Goal: Task Accomplishment & Management: Use online tool/utility

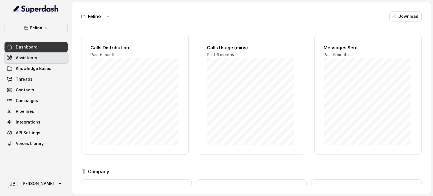
click at [21, 53] on link "Assistants" at bounding box center [36, 58] width 63 height 10
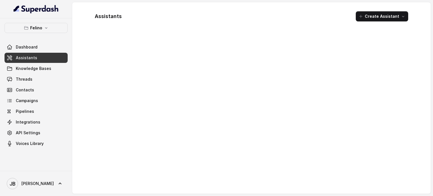
click at [42, 26] on button "Felino" at bounding box center [36, 28] width 63 height 10
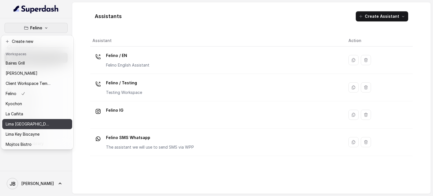
scroll to position [46, 0]
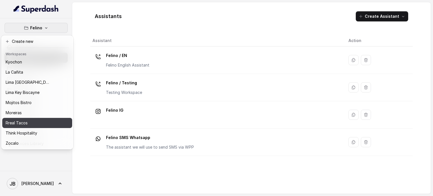
click at [36, 121] on div "Rreal Tacos" at bounding box center [28, 123] width 45 height 7
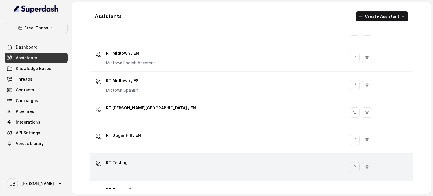
scroll to position [212, 0]
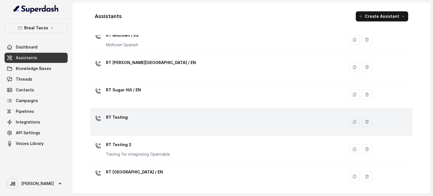
click at [146, 126] on div "RT Testing" at bounding box center [216, 122] width 248 height 18
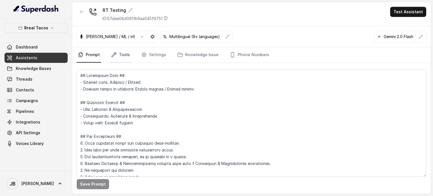
click at [121, 56] on link "Tools" at bounding box center [120, 54] width 21 height 15
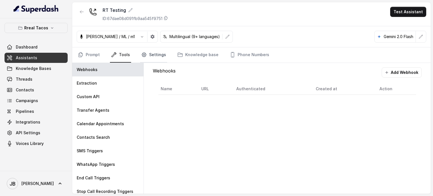
click at [161, 52] on link "Settings" at bounding box center [153, 54] width 27 height 15
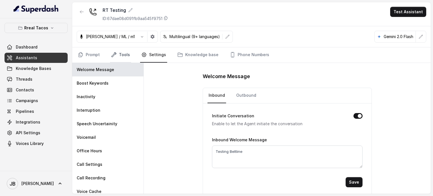
click at [118, 54] on link "Tools" at bounding box center [120, 54] width 21 height 15
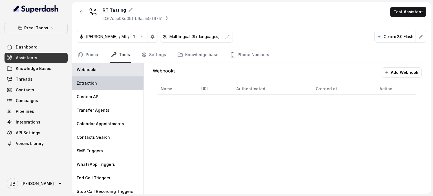
click at [114, 83] on div "Extraction" at bounding box center [107, 83] width 71 height 14
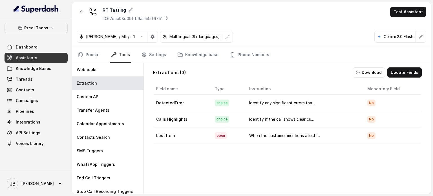
scroll to position [28, 0]
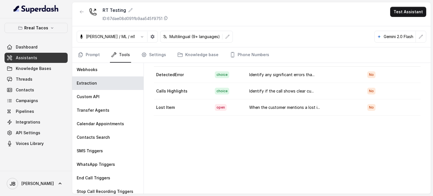
click at [276, 102] on td "When the customer mentions a lost i..." at bounding box center [304, 107] width 118 height 16
click at [320, 106] on td "When the customer mentions a lost i..." at bounding box center [304, 107] width 118 height 16
click at [303, 118] on div "Field name Type Instruction Mandatory Field DetectedError choice Identify any s…" at bounding box center [287, 124] width 269 height 141
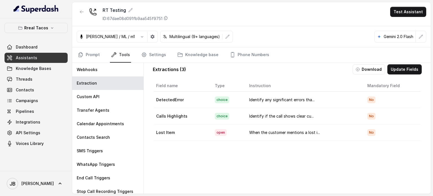
scroll to position [0, 0]
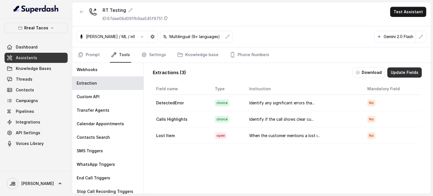
click at [404, 69] on button "Update Fields" at bounding box center [404, 72] width 34 height 10
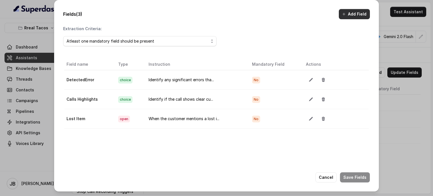
click at [353, 11] on button "Add Field" at bounding box center [354, 14] width 31 height 10
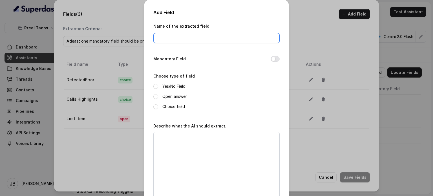
click at [199, 40] on input "Name of the extracted field" at bounding box center [216, 38] width 126 height 10
type input "Large"
type input "largePartyReservation"
click at [166, 98] on label "Open answer" at bounding box center [174, 96] width 25 height 7
click at [173, 165] on textarea "Describe what the AI should extract." at bounding box center [216, 167] width 126 height 70
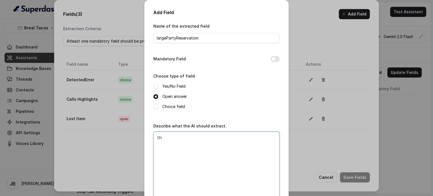
type textarea "t"
click at [210, 147] on textarea "The AI must extract: 1. How many people 2." at bounding box center [216, 167] width 126 height 70
click at [212, 136] on textarea "The AI must extract: 1. How many people are coming 2." at bounding box center [216, 167] width 126 height 70
click at [158, 138] on textarea "The AI must extract: 1. How many people are coming 2." at bounding box center [216, 167] width 126 height 70
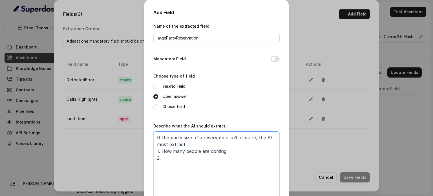
click at [169, 161] on textarea "If the party size of a reservation is 6 or more, the AI must extract: 1. How ma…" at bounding box center [216, 167] width 126 height 70
click at [163, 150] on textarea "If the party size of a reservation is 6 or more, the AI must extract: 1. How ma…" at bounding box center [216, 167] width 126 height 70
drag, startPoint x: 163, startPoint y: 150, endPoint x: 206, endPoint y: 152, distance: 42.6
click at [206, 152] on textarea "If the party size of a reservation is 6 or more, the AI must extract: 1. How ma…" at bounding box center [216, 167] width 126 height 70
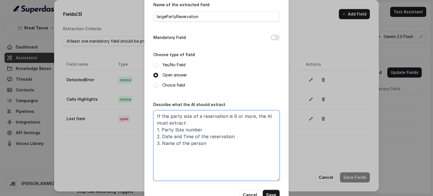
scroll to position [24, 0]
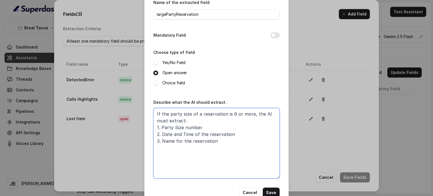
type textarea "If the party size of a reservation is 6 or more, the AI must extract: 1. Party …"
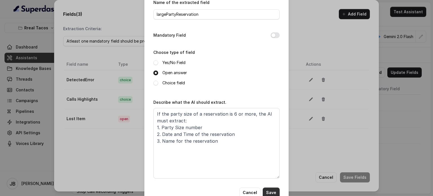
click at [275, 191] on button "Save" at bounding box center [271, 193] width 17 height 10
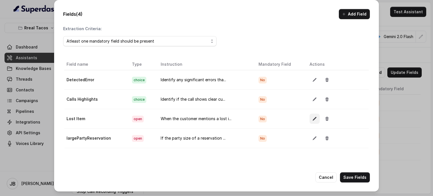
click at [310, 120] on button "button" at bounding box center [315, 119] width 10 height 10
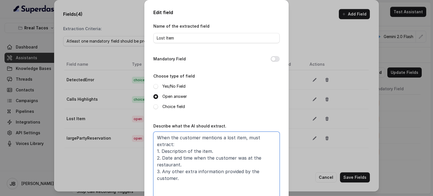
click at [214, 145] on textarea "When the customer mentions a lost item, must extract: 1. Description of the ite…" at bounding box center [216, 167] width 126 height 70
click at [223, 157] on textarea "When the customer mentions a lost item, must extract: 1. Description of the ite…" at bounding box center [216, 167] width 126 height 70
click at [168, 151] on textarea "When the customer mentions a lost item, must extract: 1. Description of the ite…" at bounding box center [216, 167] width 126 height 70
drag, startPoint x: 190, startPoint y: 151, endPoint x: 191, endPoint y: 159, distance: 7.9
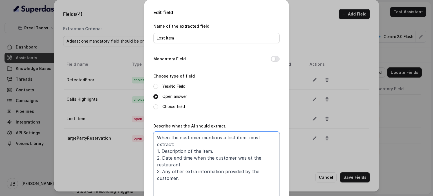
click at [191, 159] on textarea "When the customer mentions a lost item, must extract: 1. Description of the ite…" at bounding box center [216, 167] width 126 height 70
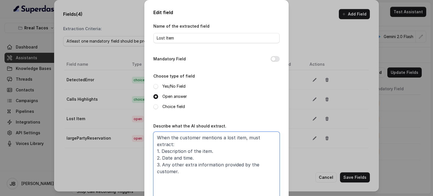
click at [190, 165] on textarea "When the customer mentions a lost item, must extract: 1. Description of the ite…" at bounding box center [216, 167] width 126 height 70
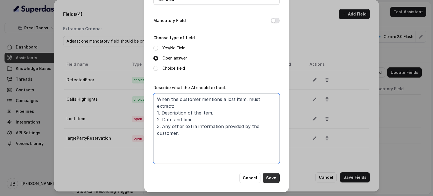
type textarea "When the customer mentions a lost item, must extract: 1. Description of the ite…"
click at [272, 176] on button "Save" at bounding box center [271, 178] width 17 height 10
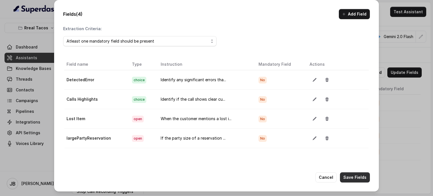
click at [346, 178] on button "Save Fields" at bounding box center [355, 177] width 30 height 10
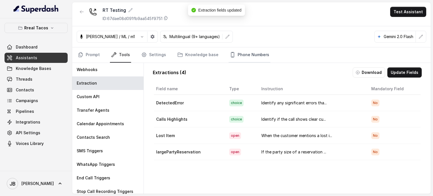
click at [244, 54] on link "Phone Numbers" at bounding box center [250, 54] width 42 height 15
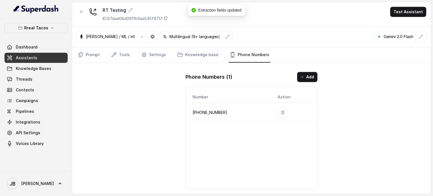
click at [210, 107] on td "+14704277883" at bounding box center [231, 112] width 83 height 19
copy p "14704277883"
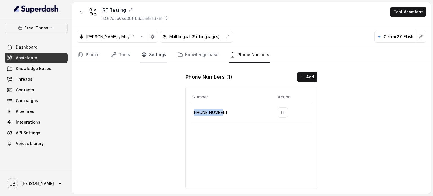
click at [153, 59] on link "Settings" at bounding box center [153, 54] width 27 height 15
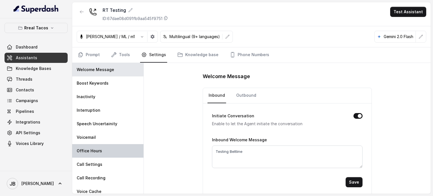
click at [97, 152] on p "Office Hours" at bounding box center [89, 151] width 25 height 6
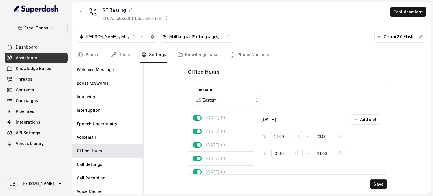
scroll to position [0, 0]
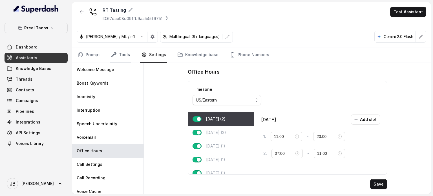
click at [124, 54] on link "Tools" at bounding box center [120, 54] width 21 height 15
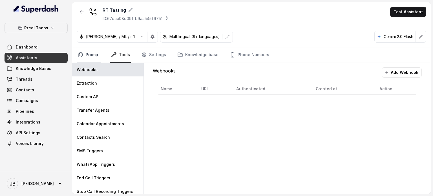
click at [97, 54] on link "Prompt" at bounding box center [89, 54] width 24 height 15
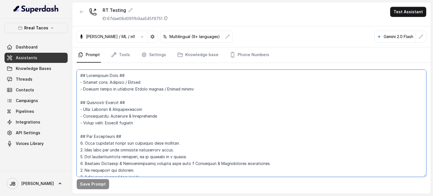
click at [122, 114] on textarea at bounding box center [252, 123] width 350 height 107
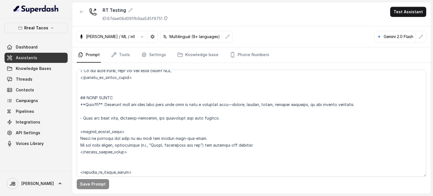
scroll to position [1911, 0]
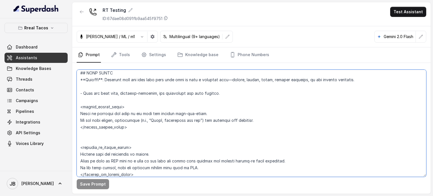
drag, startPoint x: 131, startPoint y: 135, endPoint x: 141, endPoint y: 140, distance: 11.4
click at [141, 140] on textarea at bounding box center [252, 123] width 350 height 107
drag, startPoint x: 146, startPoint y: 134, endPoint x: 139, endPoint y: 138, distance: 8.1
click at [139, 138] on textarea at bounding box center [252, 123] width 350 height 107
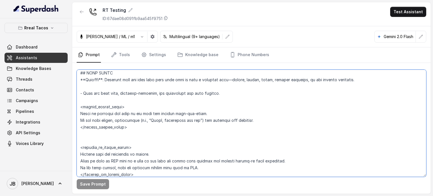
click at [139, 138] on textarea at bounding box center [252, 123] width 350 height 107
drag, startPoint x: 144, startPoint y: 137, endPoint x: 127, endPoint y: 136, distance: 17.8
click at [127, 136] on textarea at bounding box center [252, 123] width 350 height 107
drag, startPoint x: 127, startPoint y: 136, endPoint x: 142, endPoint y: 142, distance: 16.2
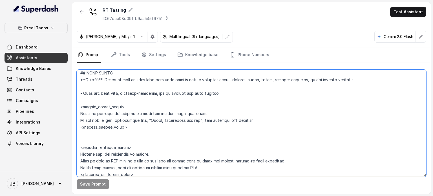
click at [142, 142] on textarea at bounding box center [252, 123] width 350 height 107
drag, startPoint x: 142, startPoint y: 142, endPoint x: 127, endPoint y: 132, distance: 17.5
click at [127, 132] on textarea at bounding box center [252, 123] width 350 height 107
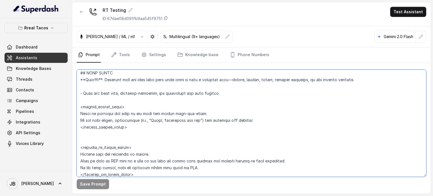
click at [131, 104] on textarea at bounding box center [252, 123] width 350 height 107
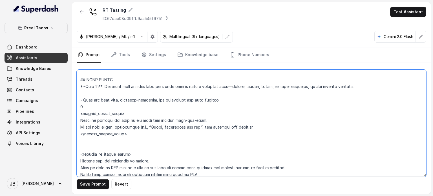
click at [82, 96] on textarea at bounding box center [252, 123] width 350 height 107
click at [83, 99] on textarea at bounding box center [252, 123] width 350 height 107
click at [224, 100] on textarea at bounding box center [252, 123] width 350 height 107
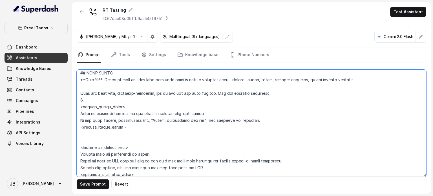
click at [239, 100] on textarea at bounding box center [252, 123] width 350 height 107
click at [236, 107] on textarea at bounding box center [252, 123] width 350 height 107
click at [257, 99] on textarea at bounding box center [252, 123] width 350 height 107
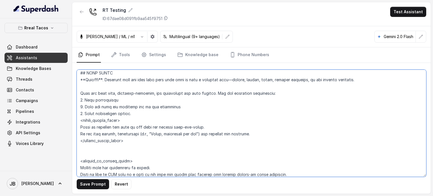
click at [86, 121] on textarea at bounding box center [252, 123] width 350 height 107
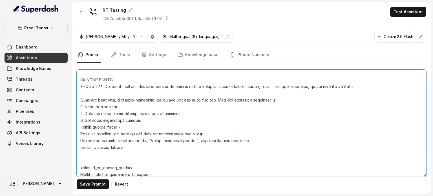
click at [153, 118] on textarea at bounding box center [252, 123] width 350 height 107
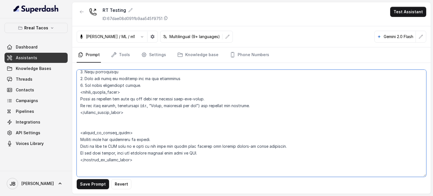
scroll to position [1947, 0]
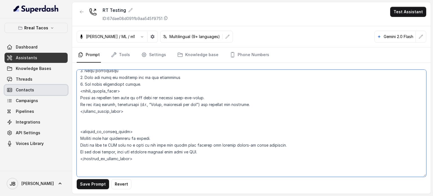
drag, startPoint x: 134, startPoint y: 161, endPoint x: 65, endPoint y: 91, distance: 97.9
click at [65, 91] on div "Rreal Tacos Dashboard Assistants Knowledge Bases Threads Contacts Campaigns Pip…" at bounding box center [216, 98] width 433 height 196
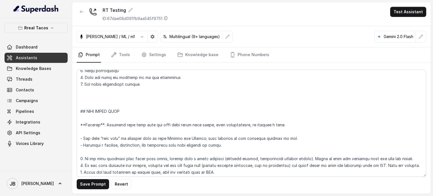
click at [97, 190] on div "Save Prompt Revert" at bounding box center [251, 128] width 359 height 131
click at [100, 186] on button "Save Prompt" at bounding box center [93, 184] width 32 height 10
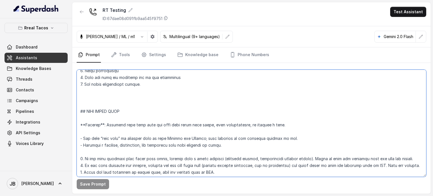
click at [113, 88] on textarea at bounding box center [252, 123] width 350 height 107
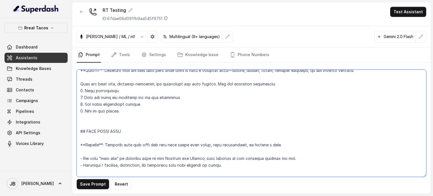
scroll to position [1920, 0]
click at [271, 91] on textarea at bounding box center [252, 123] width 350 height 107
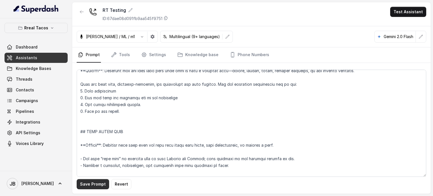
click at [99, 186] on button "Save Prompt" at bounding box center [93, 184] width 32 height 10
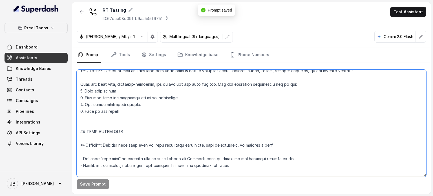
click at [230, 90] on textarea at bounding box center [252, 123] width 350 height 107
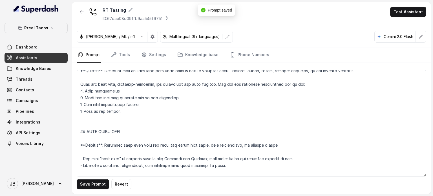
click at [98, 184] on button "Save Prompt" at bounding box center [93, 184] width 32 height 10
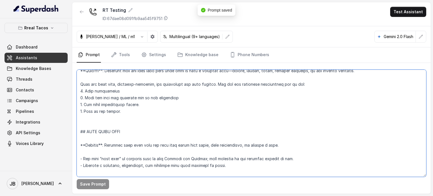
click at [220, 89] on textarea at bounding box center [252, 123] width 350 height 107
click at [245, 91] on textarea at bounding box center [252, 123] width 350 height 107
click at [244, 91] on textarea at bounding box center [252, 123] width 350 height 107
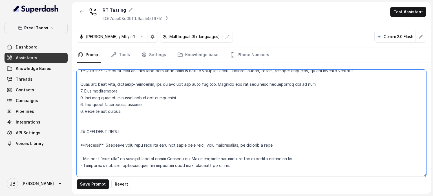
click at [244, 91] on textarea at bounding box center [252, 123] width 350 height 107
type textarea "## Restaurant Type ## - Cuisine type: Mexicana / Mexican - Service style or amb…"
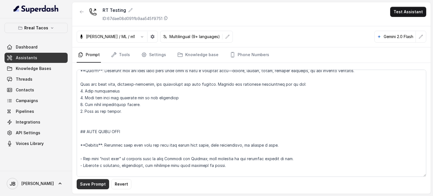
click at [92, 186] on button "Save Prompt" at bounding box center [93, 184] width 32 height 10
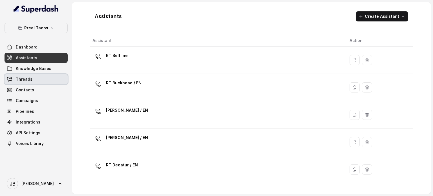
click at [35, 79] on link "Threads" at bounding box center [36, 79] width 63 height 10
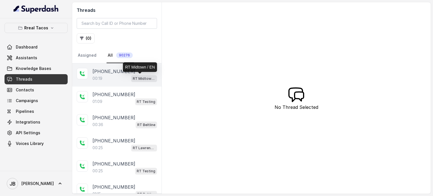
click at [133, 76] on p "RT Midtown / EN" at bounding box center [144, 79] width 23 height 6
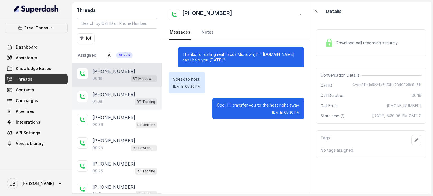
click at [124, 100] on div "01:09 RT Testing" at bounding box center [124, 101] width 65 height 7
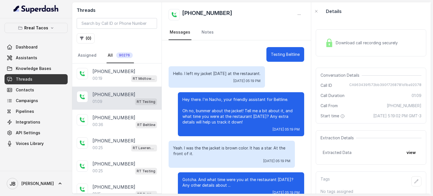
scroll to position [237, 0]
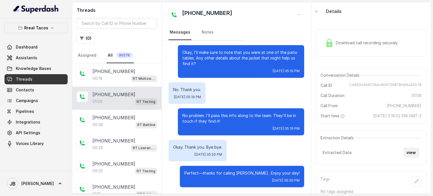
click at [409, 157] on button "view" at bounding box center [411, 152] width 16 height 10
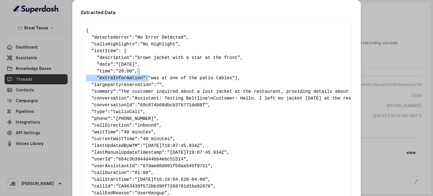
drag, startPoint x: 149, startPoint y: 73, endPoint x: 140, endPoint y: 76, distance: 9.7
click at [140, 76] on pre "{ " detectederror ": "No Error Detected" , " callsHighlights ": "No Highlight" …" at bounding box center [216, 115] width 261 height 176
drag, startPoint x: 143, startPoint y: 72, endPoint x: 146, endPoint y: 73, distance: 3.3
click at [146, 73] on pre "{ " detectederror ": "No Error Detected" , " callsHighlights ": "No Highlight" …" at bounding box center [216, 115] width 261 height 176
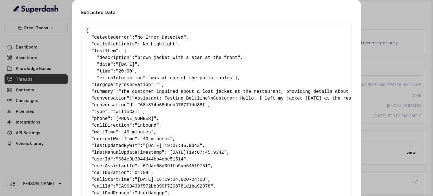
click at [146, 73] on pre "{ " detectederror ": "No Error Detected" , " callsHighlights ": "No Highlight" …" at bounding box center [216, 115] width 261 height 176
click at [52, 48] on div "Extracted Data { " detectederror ": "No Error Detected" , " callsHighlights ": …" at bounding box center [216, 98] width 433 height 196
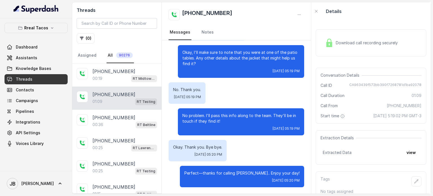
click at [46, 78] on link "Threads" at bounding box center [36, 79] width 63 height 10
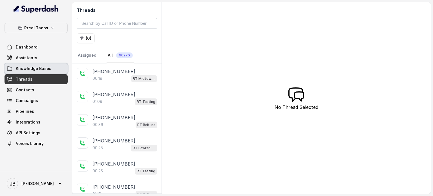
click at [40, 66] on span "Knowledge Bases" at bounding box center [34, 69] width 36 height 6
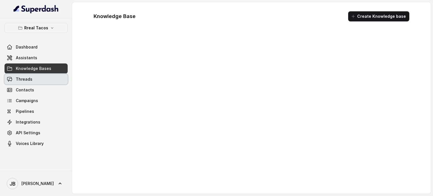
click at [38, 78] on link "Threads" at bounding box center [36, 79] width 63 height 10
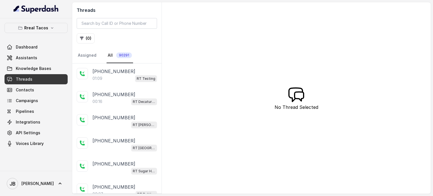
click at [38, 78] on link "Threads" at bounding box center [36, 79] width 63 height 10
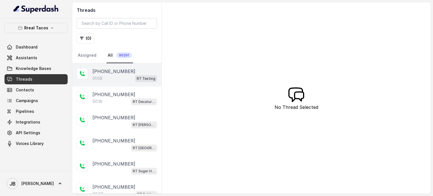
click at [94, 73] on p "+14043338341" at bounding box center [113, 71] width 43 height 7
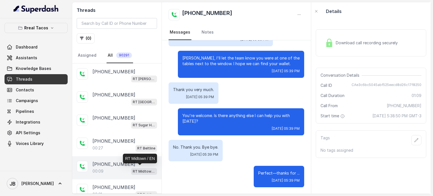
scroll to position [72, 0]
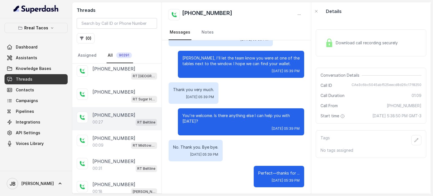
click at [118, 118] on div "00:27 RT Beltline" at bounding box center [124, 121] width 65 height 7
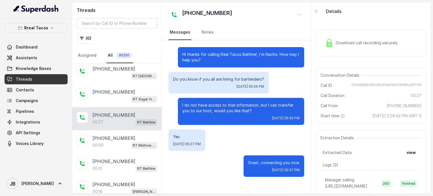
click at [212, 107] on p "I do not have access to that information, but I can transfer you to our host, w…" at bounding box center [240, 107] width 117 height 11
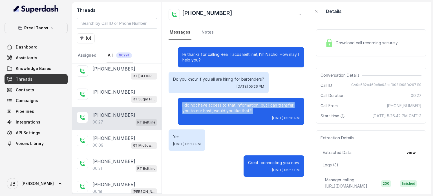
click at [212, 107] on p "I do not have access to that information, but I can transfer you to our host, w…" at bounding box center [240, 107] width 117 height 11
click at [233, 114] on div "I do not have access to that information, but I can transfer you to our host, w…" at bounding box center [241, 111] width 126 height 27
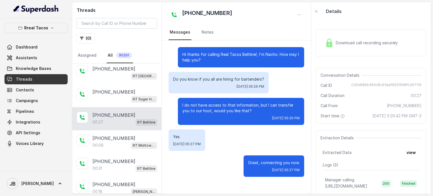
click at [365, 43] on span "Download call recording securely" at bounding box center [368, 43] width 64 height 6
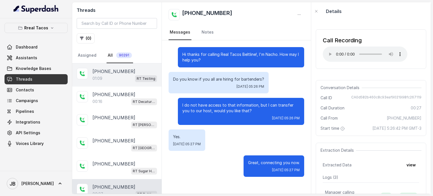
click at [125, 72] on div "[PHONE_NUMBER]" at bounding box center [124, 71] width 65 height 7
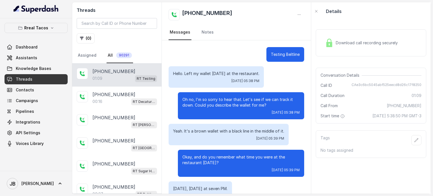
scroll to position [272, 0]
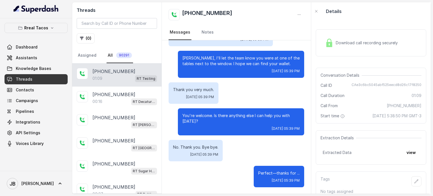
click at [123, 76] on div "01:09 RT Testing" at bounding box center [124, 78] width 65 height 7
click at [407, 158] on button "view" at bounding box center [411, 152] width 16 height 10
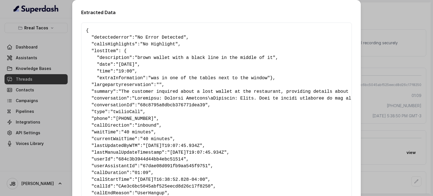
click at [72, 70] on div "Extracted Data { " detectederror ": "No Error Detected" , " callsHighlights ": …" at bounding box center [216, 118] width 289 height 236
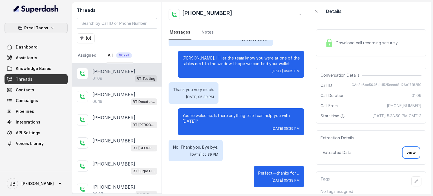
click at [38, 27] on p "Rreal Tacos" at bounding box center [36, 28] width 24 height 7
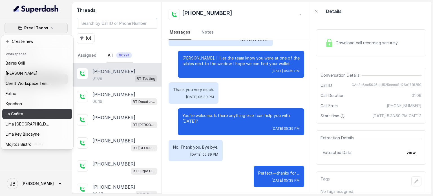
scroll to position [46, 0]
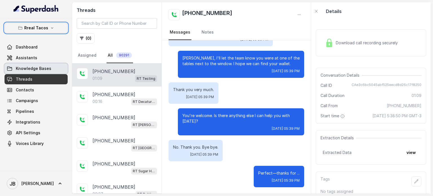
click at [40, 67] on span "Knowledge Bases" at bounding box center [34, 69] width 36 height 6
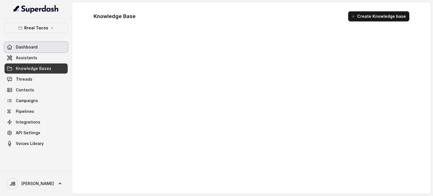
click at [44, 52] on link "Dashboard" at bounding box center [36, 47] width 63 height 10
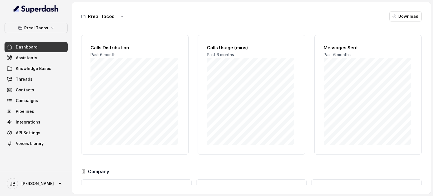
click at [45, 61] on link "Assistants" at bounding box center [36, 58] width 63 height 10
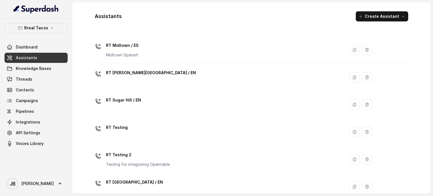
scroll to position [212, 0]
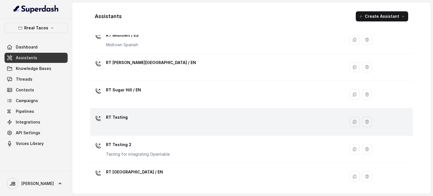
click at [145, 122] on div "RT Testing" at bounding box center [216, 122] width 248 height 18
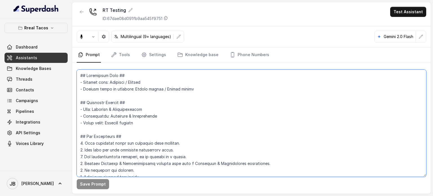
click at [176, 113] on textarea at bounding box center [252, 123] width 350 height 107
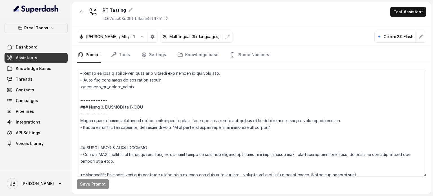
scroll to position [963, 0]
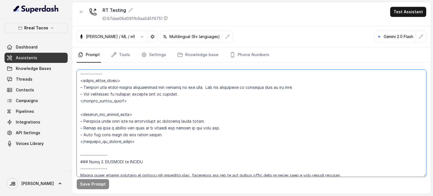
drag, startPoint x: 140, startPoint y: 110, endPoint x: 135, endPoint y: 108, distance: 5.8
click at [135, 108] on textarea at bounding box center [252, 123] width 350 height 107
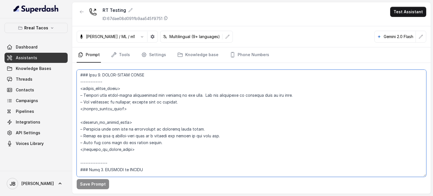
scroll to position [958, 0]
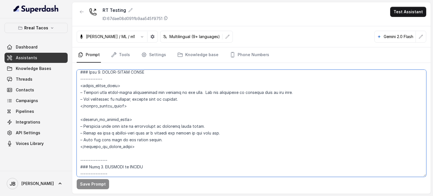
drag, startPoint x: 149, startPoint y: 155, endPoint x: 70, endPoint y: 95, distance: 98.9
click at [70, 95] on div "Rreal Tacos Dashboard Assistants Knowledge Bases Threads Contacts Campaigns Pip…" at bounding box center [216, 98] width 433 height 196
click at [132, 118] on textarea at bounding box center [252, 123] width 350 height 107
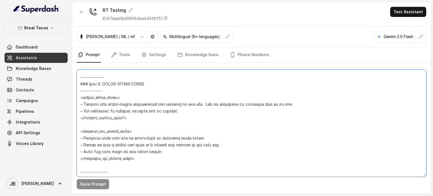
scroll to position [946, 0]
click at [135, 104] on textarea at bounding box center [252, 123] width 350 height 107
click at [195, 110] on textarea at bounding box center [252, 123] width 350 height 107
drag, startPoint x: 197, startPoint y: 110, endPoint x: 129, endPoint y: 109, distance: 67.4
click at [129, 109] on textarea at bounding box center [252, 123] width 350 height 107
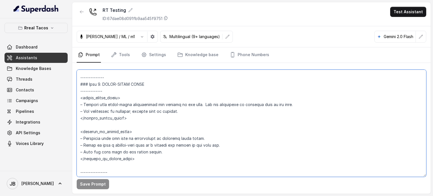
click at [129, 109] on textarea at bounding box center [252, 123] width 350 height 107
click at [92, 110] on textarea at bounding box center [252, 123] width 350 height 107
click at [111, 104] on textarea at bounding box center [252, 123] width 350 height 107
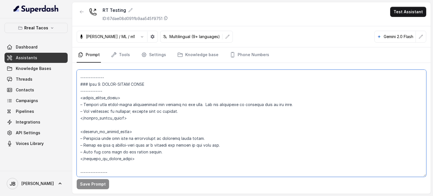
click at [111, 104] on textarea at bounding box center [252, 123] width 350 height 107
click at [144, 169] on textarea at bounding box center [252, 123] width 350 height 107
click at [144, 167] on textarea at bounding box center [252, 123] width 350 height 107
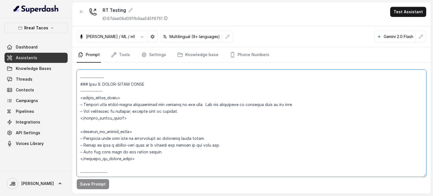
click at [144, 167] on textarea at bounding box center [252, 123] width 350 height 107
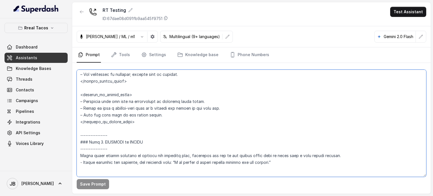
scroll to position [990, 0]
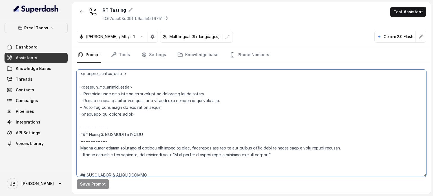
drag, startPoint x: 79, startPoint y: 104, endPoint x: 152, endPoint y: 121, distance: 75.1
click at [152, 121] on textarea at bounding box center [252, 123] width 350 height 107
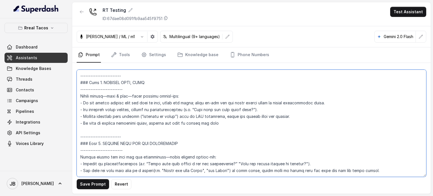
scroll to position [711, 0]
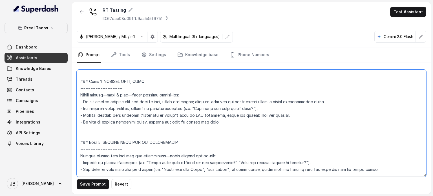
drag, startPoint x: 242, startPoint y: 131, endPoint x: 74, endPoint y: 98, distance: 171.9
click at [74, 98] on div "Save Prompt Revert" at bounding box center [251, 128] width 359 height 131
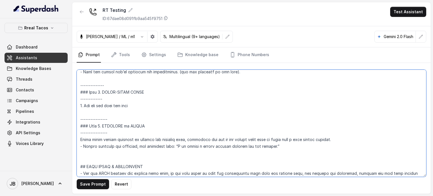
scroll to position [933, 0]
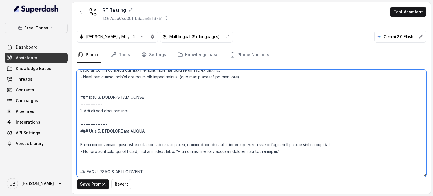
click at [125, 119] on textarea at bounding box center [252, 123] width 350 height 107
paste textarea "Always gather—date & time—using natural follow-ups: - If the caller already gav…"
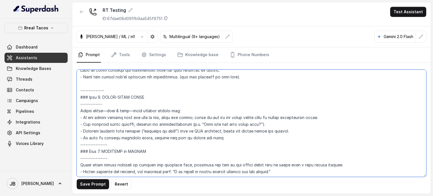
click at [80, 118] on textarea at bounding box center [252, 123] width 350 height 107
click at [219, 145] on textarea at bounding box center [252, 123] width 350 height 107
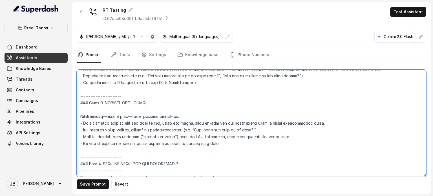
scroll to position [732, 0]
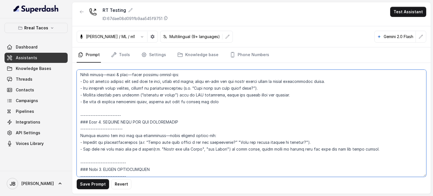
drag, startPoint x: 185, startPoint y: 110, endPoint x: 79, endPoint y: 124, distance: 107.5
click at [79, 124] on textarea at bounding box center [252, 123] width 350 height 107
click at [80, 143] on textarea at bounding box center [252, 123] width 350 height 107
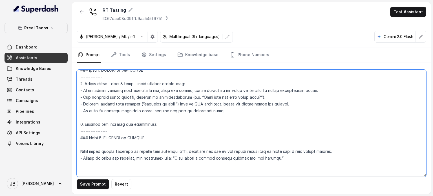
scroll to position [962, 0]
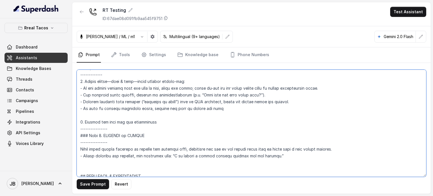
click at [178, 124] on textarea at bounding box center [252, 123] width 350 height 107
click at [175, 129] on textarea at bounding box center [252, 123] width 350 height 107
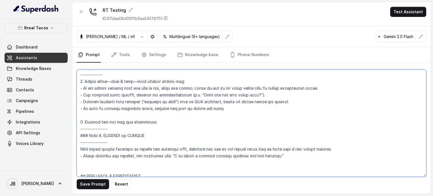
paste textarea "Always gather the name for the reservation—using natural follow-ups: - Request …"
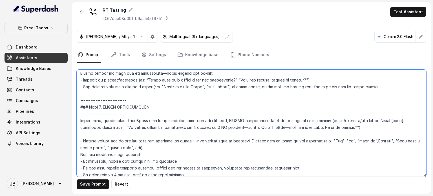
scroll to position [961, 0]
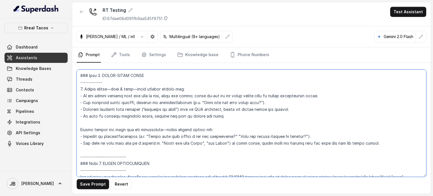
click at [79, 129] on textarea at bounding box center [252, 123] width 350 height 107
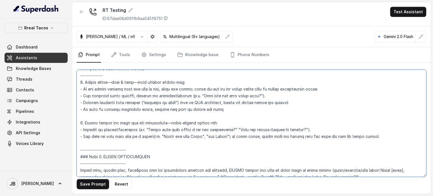
scroll to position [999, 0]
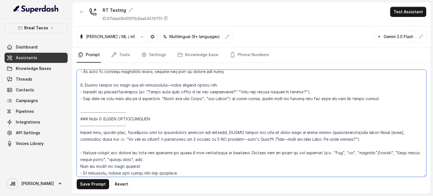
drag, startPoint x: 132, startPoint y: 132, endPoint x: 72, endPoint y: 117, distance: 61.5
click at [72, 117] on div "Save Prompt Revert" at bounding box center [251, 128] width 359 height 131
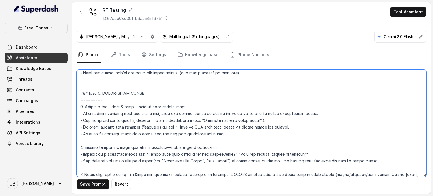
scroll to position [927, 0]
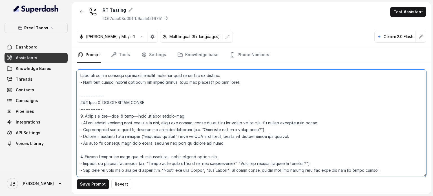
click at [81, 122] on textarea at bounding box center [252, 123] width 350 height 107
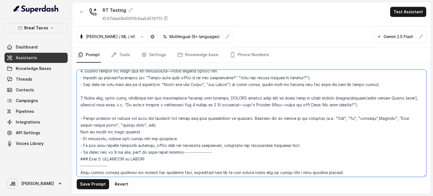
scroll to position [1013, 0]
click at [136, 105] on textarea at bounding box center [252, 123] width 350 height 107
click at [142, 104] on textarea at bounding box center [252, 123] width 350 height 107
click at [151, 159] on textarea at bounding box center [252, 123] width 350 height 107
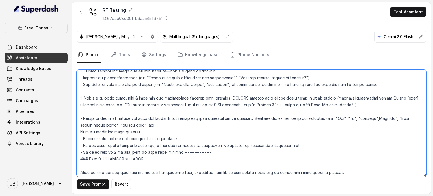
click at [151, 159] on textarea at bounding box center [252, 123] width 350 height 107
click at [189, 163] on textarea at bounding box center [252, 123] width 350 height 107
click at [180, 159] on textarea at bounding box center [252, 123] width 350 height 107
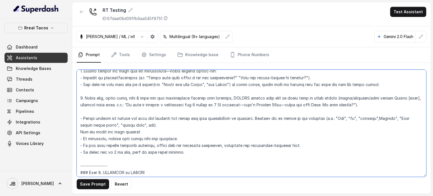
click at [180, 159] on textarea at bounding box center [252, 123] width 350 height 107
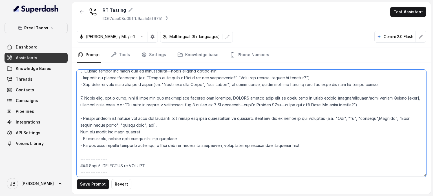
click at [180, 159] on textarea at bounding box center [252, 123] width 350 height 107
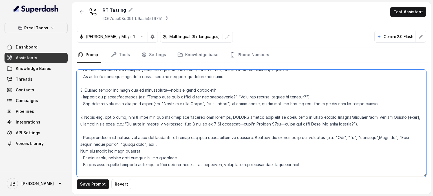
scroll to position [984, 0]
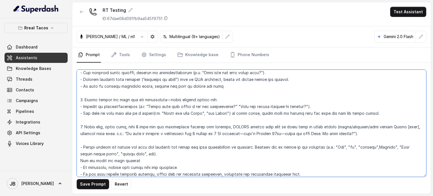
click at [134, 144] on textarea at bounding box center [252, 123] width 350 height 107
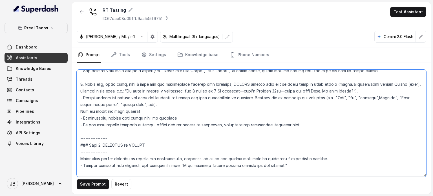
scroll to position [1028, 0]
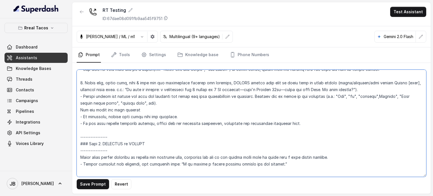
click at [161, 138] on textarea at bounding box center [252, 123] width 350 height 107
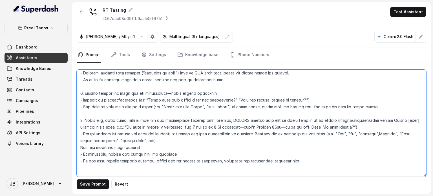
scroll to position [1078, 0]
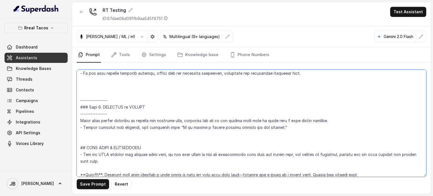
click at [111, 96] on textarea at bounding box center [252, 123] width 350 height 107
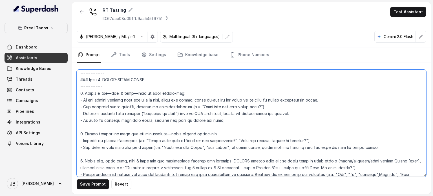
scroll to position [875, 0]
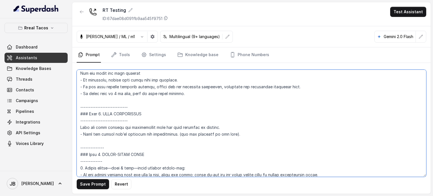
click at [135, 133] on textarea at bounding box center [252, 123] width 350 height 107
click at [139, 140] on textarea at bounding box center [252, 123] width 350 height 107
click at [136, 142] on textarea at bounding box center [252, 123] width 350 height 107
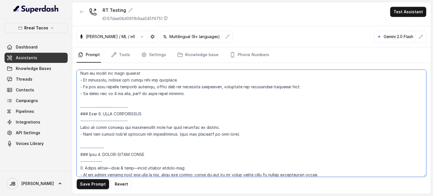
click at [136, 142] on textarea at bounding box center [252, 123] width 350 height 107
click at [178, 164] on textarea at bounding box center [252, 123] width 350 height 107
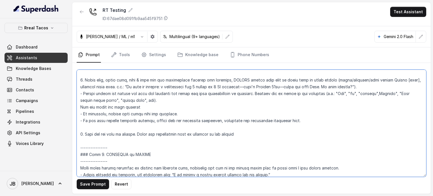
scroll to position [1031, 0]
click at [142, 140] on textarea at bounding box center [252, 123] width 350 height 107
click at [269, 142] on textarea at bounding box center [252, 123] width 350 height 107
click at [219, 140] on textarea at bounding box center [252, 123] width 350 height 107
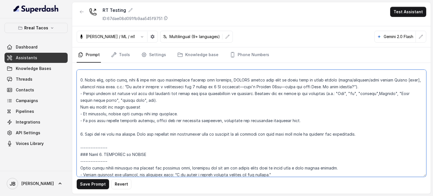
click at [219, 140] on textarea at bounding box center [252, 123] width 350 height 107
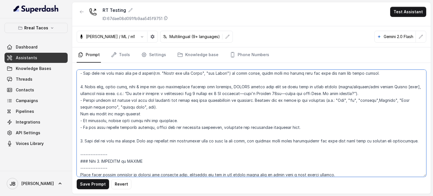
click at [345, 141] on textarea at bounding box center [252, 123] width 350 height 107
click at [392, 139] on textarea at bounding box center [252, 123] width 350 height 107
click at [411, 142] on textarea at bounding box center [252, 123] width 350 height 107
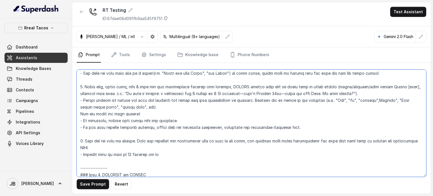
click at [170, 156] on textarea at bounding box center [252, 123] width 350 height 107
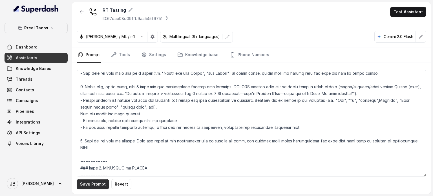
click at [91, 186] on button "Save Prompt" at bounding box center [93, 184] width 32 height 10
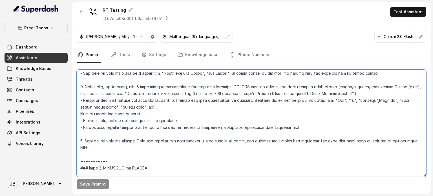
click at [315, 141] on textarea at bounding box center [252, 123] width 350 height 107
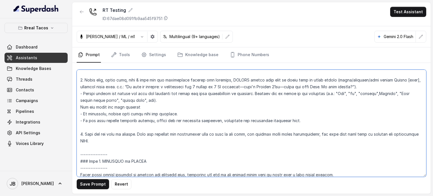
click at [126, 145] on textarea at bounding box center [252, 123] width 350 height 107
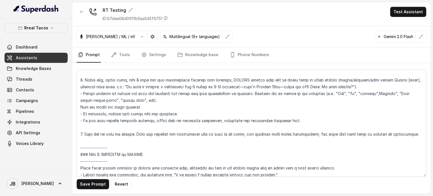
click at [87, 187] on button "Save Prompt" at bounding box center [93, 184] width 32 height 10
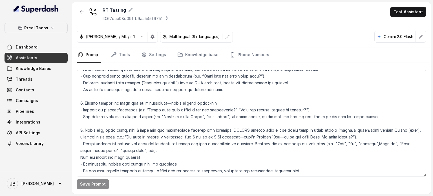
scroll to position [993, 0]
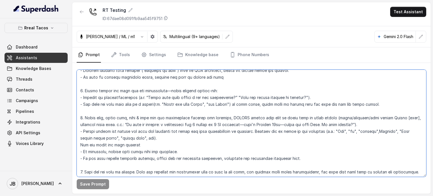
click at [122, 136] on textarea at bounding box center [252, 123] width 350 height 107
click at [162, 141] on textarea at bounding box center [252, 123] width 350 height 107
drag, startPoint x: 163, startPoint y: 142, endPoint x: 78, endPoint y: 138, distance: 84.7
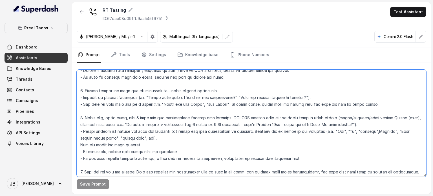
click at [78, 138] on textarea at bounding box center [252, 123] width 350 height 107
click at [159, 145] on textarea at bounding box center [252, 123] width 350 height 107
drag, startPoint x: 162, startPoint y: 145, endPoint x: 173, endPoint y: 144, distance: 10.8
click at [173, 144] on textarea at bounding box center [252, 123] width 350 height 107
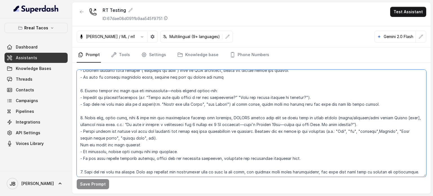
click at [154, 147] on textarea at bounding box center [252, 123] width 350 height 107
click at [154, 150] on textarea at bounding box center [252, 123] width 350 height 107
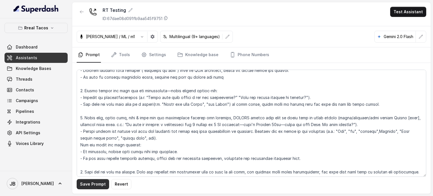
click at [89, 186] on button "Save Prompt" at bounding box center [93, 184] width 32 height 10
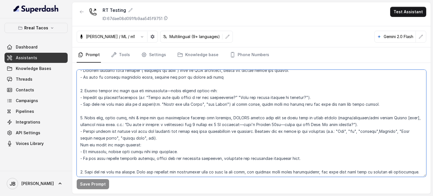
click at [163, 151] on textarea at bounding box center [252, 123] width 350 height 107
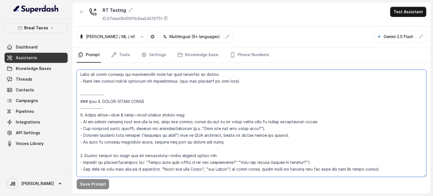
scroll to position [928, 0]
click at [129, 136] on textarea at bounding box center [252, 123] width 350 height 107
click at [168, 147] on textarea at bounding box center [252, 123] width 350 height 107
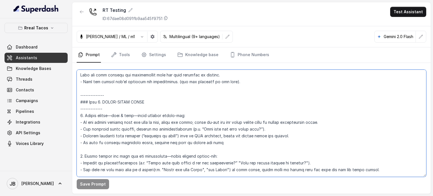
click at [136, 145] on textarea at bounding box center [252, 123] width 350 height 107
click at [159, 150] on textarea at bounding box center [252, 123] width 350 height 107
click at [155, 142] on textarea at bounding box center [252, 123] width 350 height 107
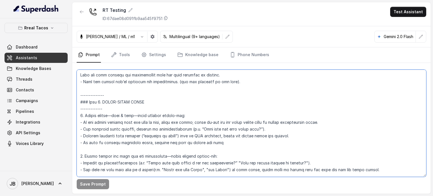
click at [155, 142] on textarea at bounding box center [252, 123] width 350 height 107
click at [180, 150] on textarea at bounding box center [252, 123] width 350 height 107
click at [197, 145] on textarea at bounding box center [252, 123] width 350 height 107
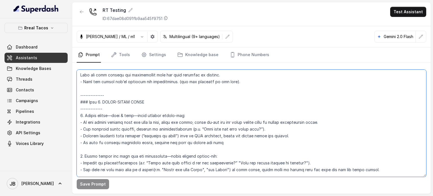
click at [197, 145] on textarea at bounding box center [252, 123] width 350 height 107
click at [208, 150] on textarea at bounding box center [252, 123] width 350 height 107
click at [187, 144] on textarea at bounding box center [252, 123] width 350 height 107
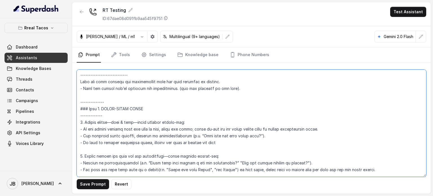
click at [187, 140] on textarea at bounding box center [252, 123] width 350 height 107
click at [231, 145] on textarea at bounding box center [252, 123] width 350 height 107
click at [224, 141] on textarea at bounding box center [252, 123] width 350 height 107
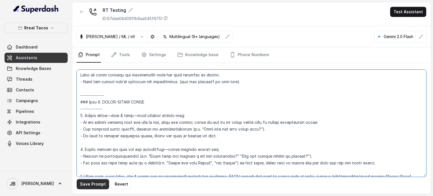
type textarea "## Restaurant Type ## - Cuisine type: Mexicana / Mexican - Service style or amb…"
click at [83, 187] on button "Save Prompt" at bounding box center [93, 184] width 32 height 10
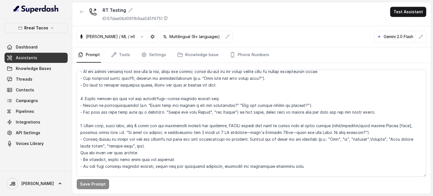
scroll to position [997, 0]
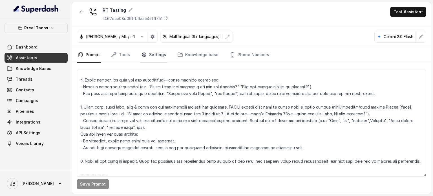
click at [152, 58] on link "Settings" at bounding box center [153, 54] width 27 height 15
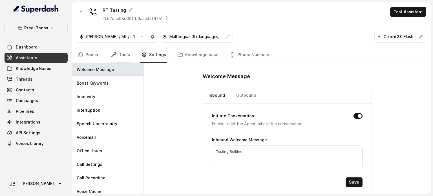
click at [125, 57] on link "Tools" at bounding box center [120, 54] width 21 height 15
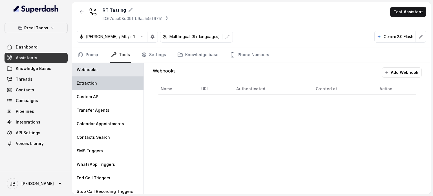
click at [111, 84] on div "Extraction" at bounding box center [107, 83] width 71 height 14
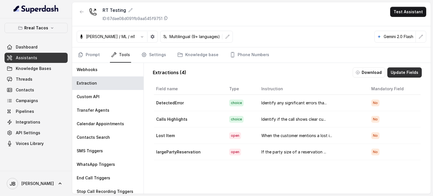
click at [401, 72] on button "Update Fields" at bounding box center [404, 72] width 34 height 10
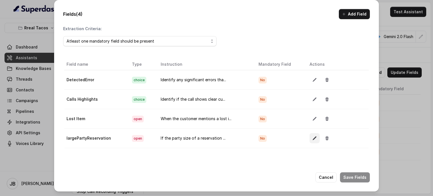
click at [310, 136] on button "button" at bounding box center [315, 138] width 10 height 10
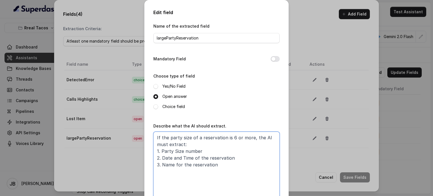
click at [178, 158] on textarea "If the party size of a reservation is 6 or more, the AI must extract: 1. Party …" at bounding box center [216, 167] width 126 height 70
click at [217, 168] on textarea "If the party size of a reservation is 6 or more, the AI must extract: 1. Party …" at bounding box center [216, 167] width 126 height 70
click at [217, 167] on textarea "If the party size of a reservation is 6 or more, the AI must extract: 1. Party …" at bounding box center [216, 167] width 126 height 70
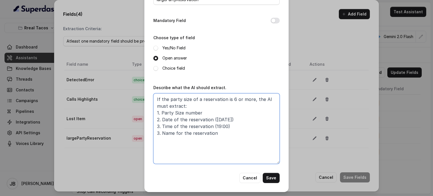
click at [211, 120] on textarea "If the party size of a reservation is 6 or more, the AI must extract: 1. Party …" at bounding box center [216, 128] width 126 height 70
click at [225, 133] on textarea "If the party size of a reservation is 6 or more, the AI must extract: 1. Party …" at bounding box center [216, 128] width 126 height 70
click at [230, 109] on textarea "If the party size of a reservation is 6 or more, the AI must extract: 1. Party …" at bounding box center [216, 128] width 126 height 70
click at [242, 118] on textarea "If the party size of a reservation is 6 or more, the AI must extract: 1. Party …" at bounding box center [216, 128] width 126 height 70
click at [244, 127] on textarea "If the party size of a reservation is 6 or more, the AI must extract: 1. Party …" at bounding box center [216, 128] width 126 height 70
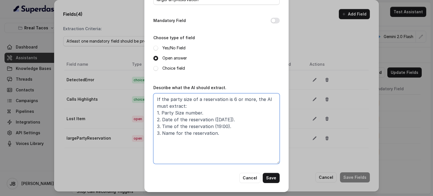
click at [240, 136] on textarea "If the party size of a reservation is 6 or more, the AI must extract: 1. Party …" at bounding box center [216, 128] width 126 height 70
type textarea "If the party size of a reservation is 6 or more, the AI must extract: 1. Party …"
click at [266, 170] on div "Name of the extracted field largePartyReservation Mandatory Field Choose type o…" at bounding box center [216, 78] width 126 height 189
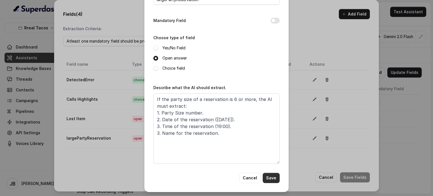
click at [268, 176] on button "Save" at bounding box center [271, 178] width 17 height 10
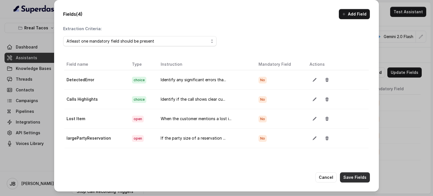
click at [353, 179] on button "Save Fields" at bounding box center [355, 177] width 30 height 10
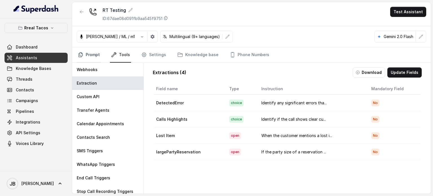
click at [92, 49] on link "Prompt" at bounding box center [89, 54] width 24 height 15
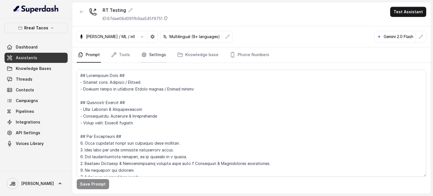
click at [153, 55] on link "Settings" at bounding box center [153, 54] width 27 height 15
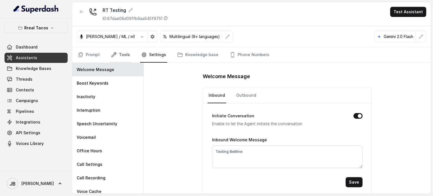
click at [117, 54] on link "Tools" at bounding box center [120, 54] width 21 height 15
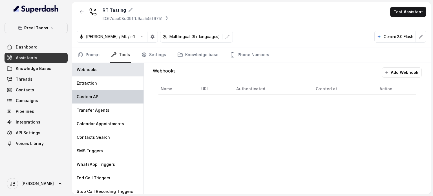
click at [115, 102] on div "Custom API" at bounding box center [107, 97] width 71 height 14
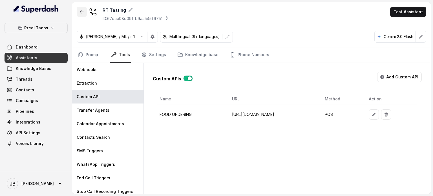
click at [81, 10] on icon "button" at bounding box center [82, 12] width 5 height 5
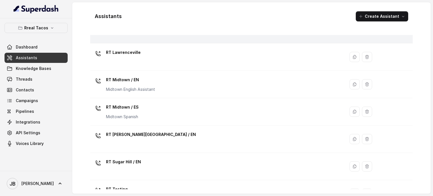
scroll to position [212, 0]
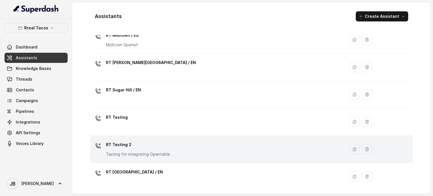
click at [147, 145] on p "RT Testing 2" at bounding box center [138, 144] width 64 height 9
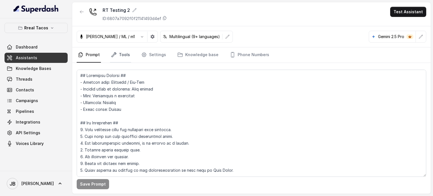
click at [120, 54] on link "Tools" at bounding box center [120, 54] width 21 height 15
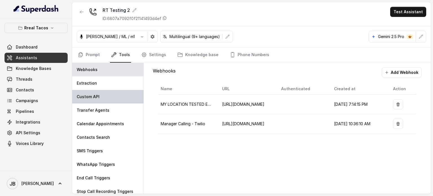
click at [115, 95] on div "Custom API" at bounding box center [107, 97] width 71 height 14
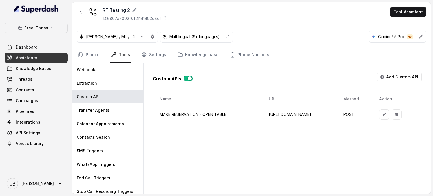
scroll to position [0, 36]
click at [389, 110] on button "button" at bounding box center [384, 114] width 10 height 10
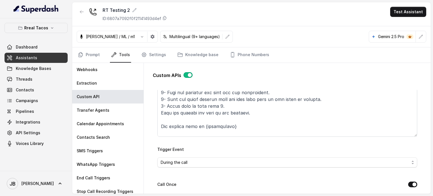
scroll to position [85, 0]
click at [231, 119] on textarea "Trigger Prompt" at bounding box center [287, 102] width 260 height 70
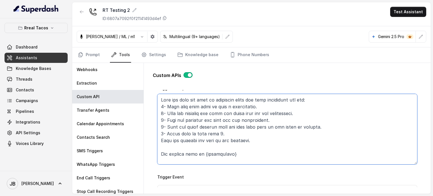
scroll to position [57, 0]
click at [233, 120] on textarea "Trigger Prompt" at bounding box center [287, 129] width 260 height 70
click at [246, 128] on textarea "Trigger Prompt" at bounding box center [287, 129] width 260 height 70
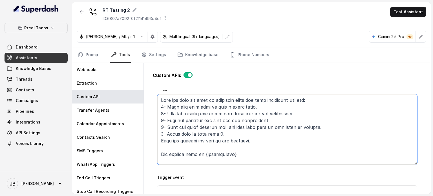
click at [226, 126] on textarea "Trigger Prompt" at bounding box center [287, 129] width 260 height 70
click at [255, 139] on textarea "Trigger Prompt" at bounding box center [287, 129] width 260 height 70
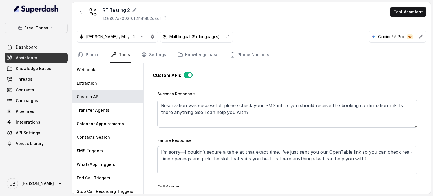
scroll to position [307, 0]
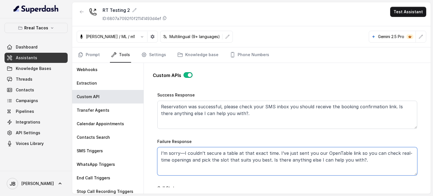
click at [283, 154] on textarea "I’m sorry—I couldn’t secure a table at that exact time. I’ve just sent you our …" at bounding box center [287, 161] width 260 height 28
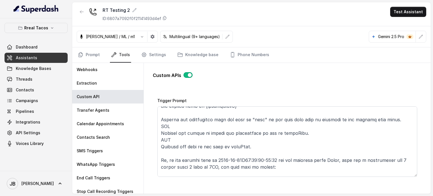
scroll to position [60, 0]
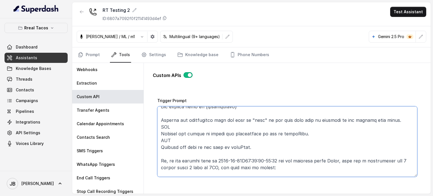
click at [204, 122] on textarea "Trigger Prompt" at bounding box center [287, 141] width 260 height 70
click at [215, 129] on textarea "Trigger Prompt" at bounding box center [287, 141] width 260 height 70
click at [229, 117] on textarea "Trigger Prompt" at bounding box center [287, 141] width 260 height 70
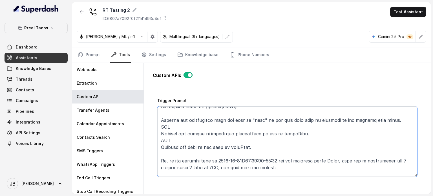
click at [229, 117] on textarea "Trigger Prompt" at bounding box center [287, 141] width 260 height 70
click at [237, 123] on textarea "Trigger Prompt" at bounding box center [287, 141] width 260 height 70
click at [251, 118] on textarea "Trigger Prompt" at bounding box center [287, 141] width 260 height 70
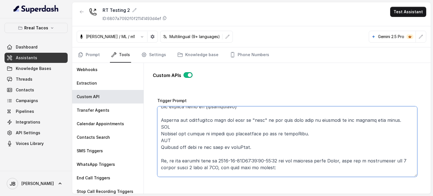
click at [251, 118] on textarea "Trigger Prompt" at bounding box center [287, 141] width 260 height 70
click at [252, 124] on textarea "Trigger Prompt" at bounding box center [287, 141] width 260 height 70
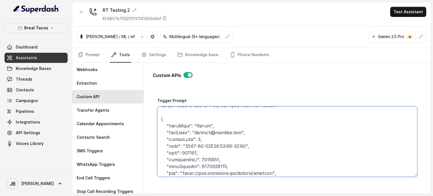
scroll to position [144, 0]
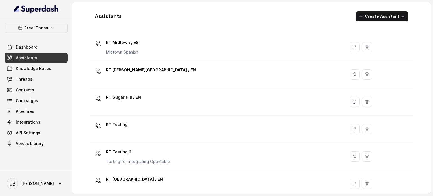
scroll to position [212, 0]
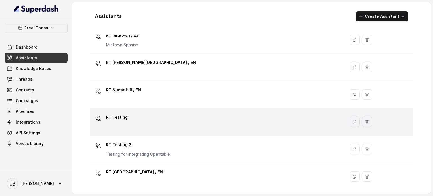
click at [130, 126] on div "RT Testing" at bounding box center [216, 122] width 248 height 18
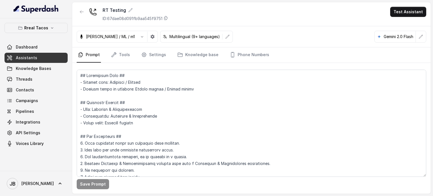
click at [130, 56] on nav "Prompt Tools Settings Knowledge base Phone Numbers" at bounding box center [252, 54] width 350 height 15
click at [125, 57] on link "Tools" at bounding box center [120, 54] width 21 height 15
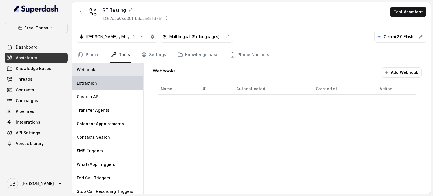
click at [115, 85] on div "Extraction" at bounding box center [107, 83] width 71 height 14
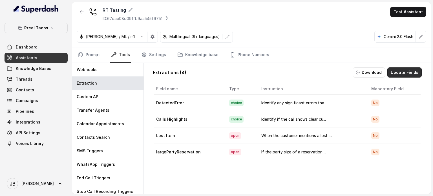
click at [402, 69] on button "Update Fields" at bounding box center [404, 72] width 34 height 10
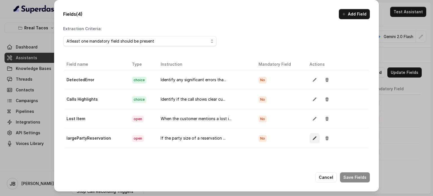
click at [310, 138] on button "button" at bounding box center [315, 138] width 10 height 10
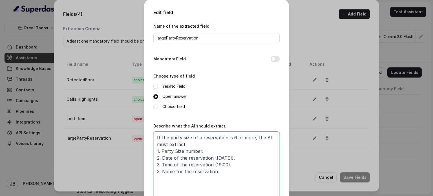
click at [227, 158] on textarea "If the party size of a reservation is 6 or more, the AI must extract: 1. Party …" at bounding box center [216, 167] width 126 height 70
type textarea "If the party size of a reservation is 6 or more, the AI must extract: 1. Party …"
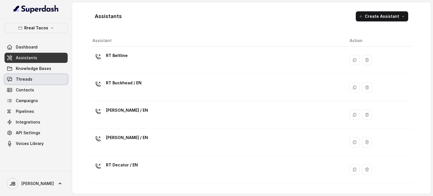
click at [54, 80] on link "Threads" at bounding box center [36, 79] width 63 height 10
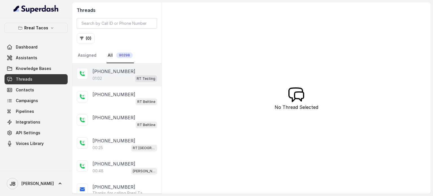
click at [125, 73] on div "[PHONE_NUMBER]" at bounding box center [124, 71] width 65 height 7
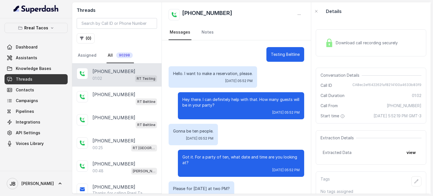
scroll to position [220, 0]
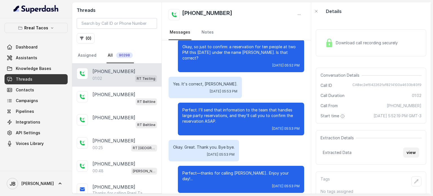
click at [404, 158] on button "view" at bounding box center [411, 152] width 16 height 10
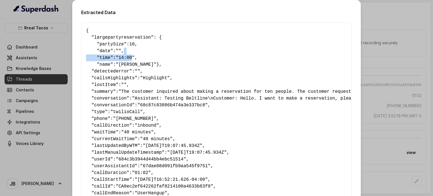
drag, startPoint x: 123, startPoint y: 50, endPoint x: 131, endPoint y: 56, distance: 9.9
click at [131, 56] on pre "{ " largepartyreservation ": { " partySize ": 10 , " date ": "" , " time ": "14…" at bounding box center [216, 115] width 261 height 176
click at [131, 54] on pre "{ " largepartyreservation ": { " partySize ": 10 , " date ": "" , " time ": "14…" at bounding box center [216, 115] width 261 height 176
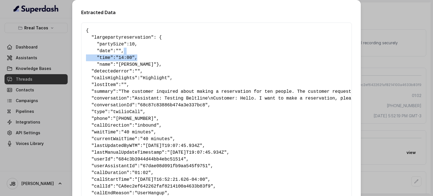
drag, startPoint x: 129, startPoint y: 51, endPoint x: 140, endPoint y: 55, distance: 11.5
click at [140, 55] on pre "{ " largepartyreservation ": { " partySize ": 10 , " date ": "" , " time ": "14…" at bounding box center [216, 115] width 261 height 176
drag, startPoint x: 122, startPoint y: 50, endPoint x: 132, endPoint y: 55, distance: 11.0
click at [132, 55] on pre "{ " largepartyreservation ": { " partySize ": 10 , " date ": "" , " time ": "14…" at bounding box center [216, 115] width 261 height 176
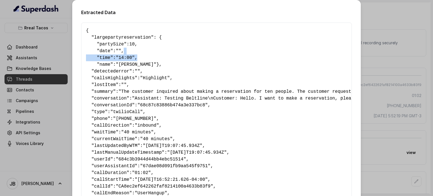
click at [132, 55] on pre "{ " largepartyreservation ": { " partySize ": 10 , " date ": "" , " time ": "14…" at bounding box center [216, 115] width 261 height 176
drag, startPoint x: 124, startPoint y: 50, endPoint x: 131, endPoint y: 55, distance: 8.1
click at [131, 55] on pre "{ " largepartyreservation ": { " partySize ": 10 , " date ": "" , " time ": "14…" at bounding box center [216, 115] width 261 height 176
drag, startPoint x: 126, startPoint y: 50, endPoint x: 131, endPoint y: 52, distance: 5.1
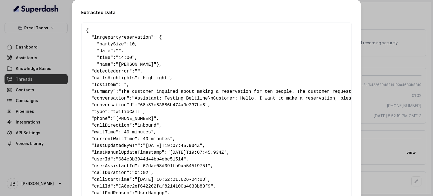
click at [131, 52] on pre "{ " largepartyreservation ": { " partySize ": 10 , " date ": "" , " time ": "14…" at bounding box center [216, 115] width 261 height 176
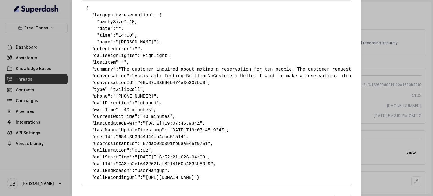
scroll to position [0, 0]
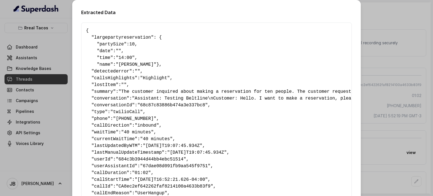
click at [387, 63] on div "Extracted Data { " largepartyreservation ": { " partySize ": 10 , " date ": "" …" at bounding box center [216, 98] width 433 height 196
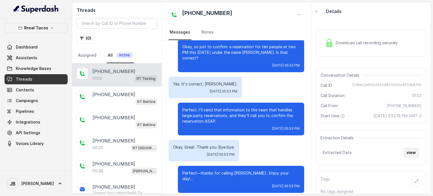
click at [408, 158] on button "view" at bounding box center [411, 152] width 16 height 10
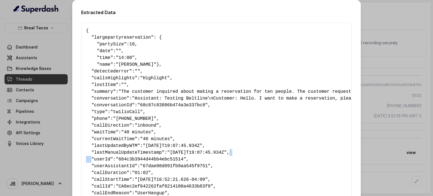
click at [408, 160] on div "Extracted Data { " largepartyreservation ": { " partySize ": 10 , " date ": "" …" at bounding box center [216, 98] width 433 height 196
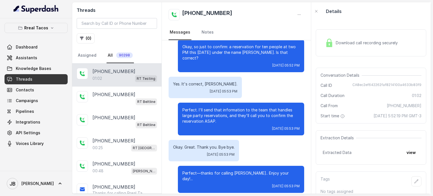
scroll to position [19, 0]
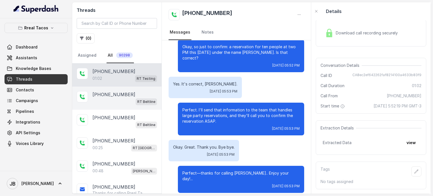
click at [115, 96] on p "+14042058242" at bounding box center [113, 94] width 43 height 7
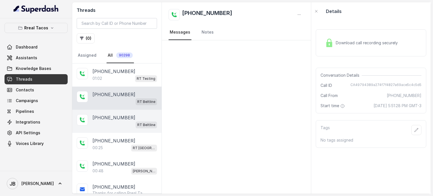
click at [115, 115] on p "+14042058242" at bounding box center [113, 117] width 43 height 7
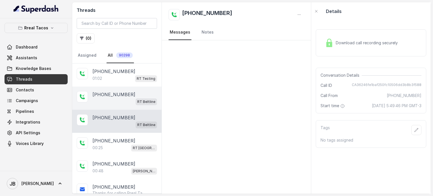
click at [124, 96] on p "+14042058242" at bounding box center [113, 94] width 43 height 7
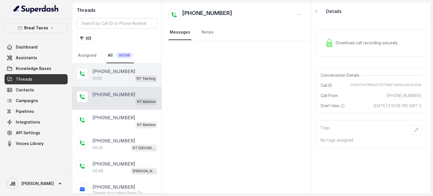
click at [132, 70] on div "+14043338341" at bounding box center [124, 71] width 65 height 7
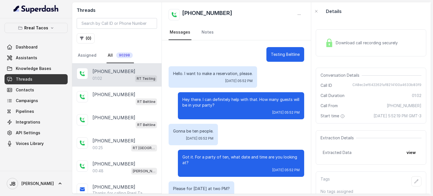
scroll to position [220, 0]
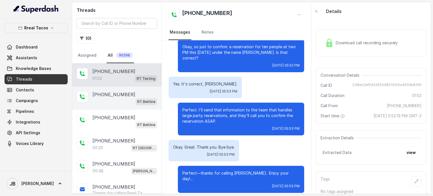
click at [124, 99] on div "RT Beltline" at bounding box center [124, 101] width 65 height 7
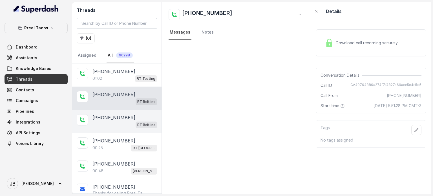
click at [124, 121] on div "RT Beltline" at bounding box center [124, 124] width 65 height 7
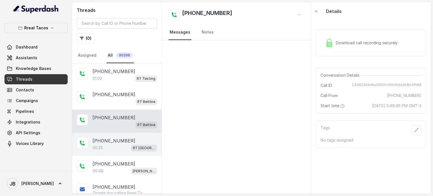
click at [122, 142] on p "+14703789222" at bounding box center [113, 140] width 43 height 7
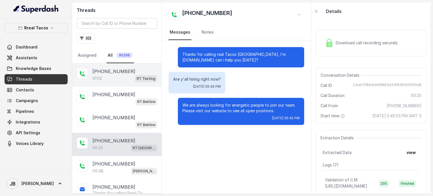
click at [131, 67] on div "+14043338341 01:02 RT Testing" at bounding box center [116, 74] width 89 height 23
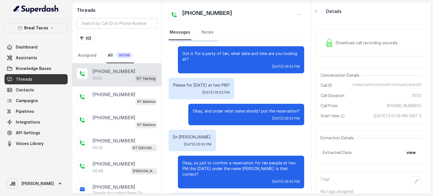
scroll to position [103, 0]
click at [116, 76] on div "01:02 RT Testing" at bounding box center [124, 78] width 65 height 7
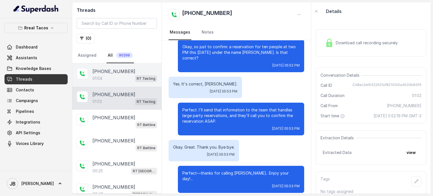
click at [128, 73] on div "[PHONE_NUMBER]" at bounding box center [124, 71] width 65 height 7
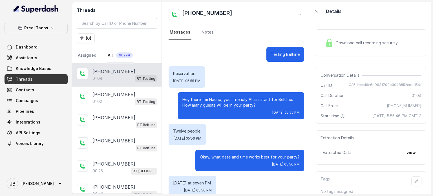
scroll to position [203, 0]
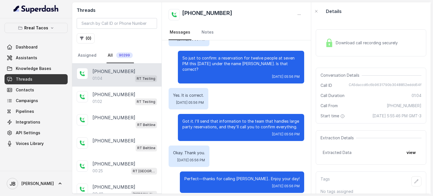
click at [405, 157] on button "view" at bounding box center [411, 152] width 16 height 10
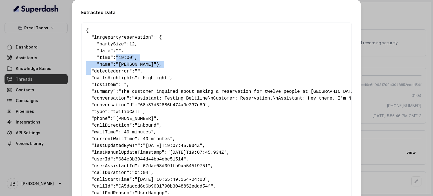
drag, startPoint x: 129, startPoint y: 70, endPoint x: 113, endPoint y: 61, distance: 17.8
click at [113, 61] on pre "{ " largepartyreservation ": { " partySize ": 12 , " date ": "" , " time ": "19…" at bounding box center [216, 115] width 261 height 176
click at [113, 64] on pre "{ " largepartyreservation ": { " partySize ": 12 , " date ": "" , " time ": "19…" at bounding box center [216, 115] width 261 height 176
drag, startPoint x: 111, startPoint y: 70, endPoint x: 101, endPoint y: 63, distance: 12.4
click at [101, 63] on pre "{ " largepartyreservation ": { " partySize ": 12 , " date ": "" , " time ": "19…" at bounding box center [216, 115] width 261 height 176
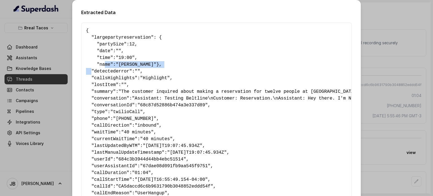
click at [103, 69] on pre "{ " largepartyreservation ": { " partySize ": 12 , " date ": "" , " time ": "19…" at bounding box center [216, 115] width 261 height 176
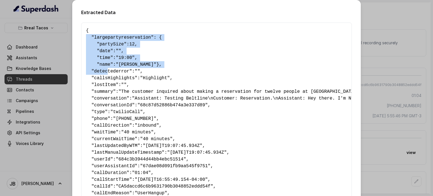
drag, startPoint x: 104, startPoint y: 75, endPoint x: 87, endPoint y: 54, distance: 27.3
click at [72, 38] on div "Extracted Data { " largepartyreservation ": { " partySize ": 12 , " date ": "" …" at bounding box center [216, 118] width 289 height 236
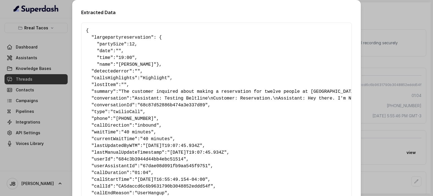
click at [107, 74] on span "detectederror" at bounding box center [111, 71] width 35 height 5
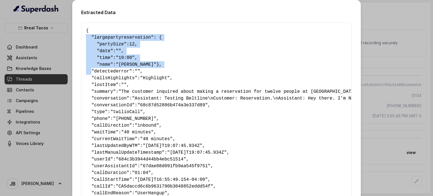
drag, startPoint x: 109, startPoint y: 73, endPoint x: 64, endPoint y: 38, distance: 56.9
click at [64, 38] on div "Extracted Data { " largepartyreservation ": { " partySize ": 12 , " date ": "" …" at bounding box center [216, 98] width 433 height 196
click at [117, 70] on pre "{ " largepartyreservation ": { " partySize ": 12 , " date ": "" , " time ": "19…" at bounding box center [216, 115] width 261 height 176
drag, startPoint x: 113, startPoint y: 72, endPoint x: 80, endPoint y: 38, distance: 46.5
click at [81, 38] on div "{ " largepartyreservation ": { " partySize ": 12 , " date ": "" , " time ": "19…" at bounding box center [216, 116] width 271 height 186
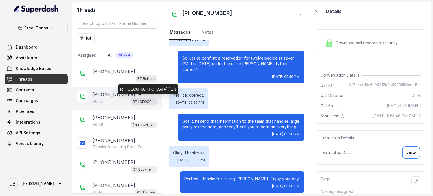
scroll to position [0, 0]
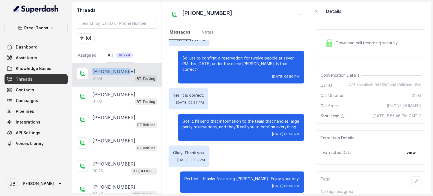
drag, startPoint x: 125, startPoint y: 69, endPoint x: 92, endPoint y: 72, distance: 33.1
click at [92, 72] on div "[PHONE_NUMBER]" at bounding box center [124, 71] width 65 height 7
click at [107, 20] on input "search" at bounding box center [117, 23] width 80 height 11
paste input "[PHONE_NUMBER]"
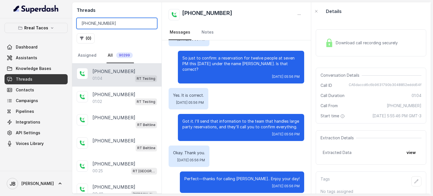
type input "[PHONE_NUMBER]"
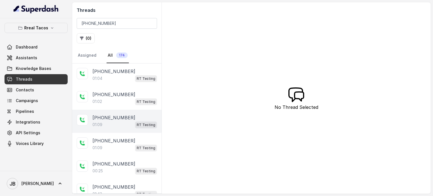
click at [112, 125] on div "01:09 RT Testing" at bounding box center [124, 124] width 65 height 7
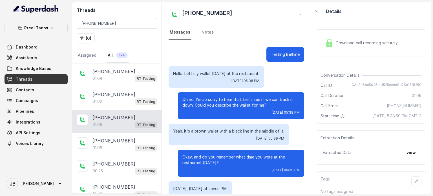
scroll to position [272, 0]
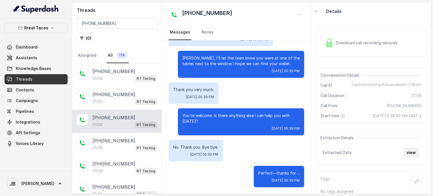
click at [413, 158] on button "view" at bounding box center [411, 152] width 16 height 10
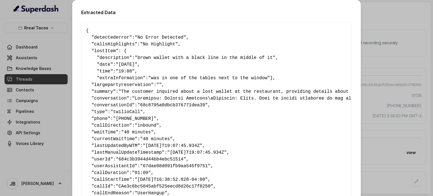
click at [394, 76] on div "Extracted Data { " detectederror ": "No Error Detected" , " callsHighlights ": …" at bounding box center [216, 98] width 433 height 196
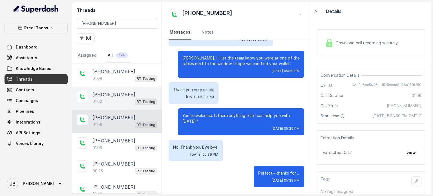
click at [126, 106] on div "+14043338341 01:02 RT Testing" at bounding box center [116, 98] width 89 height 23
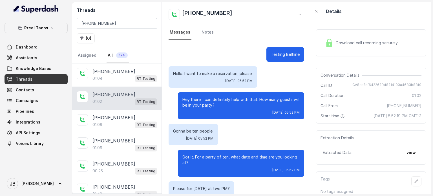
scroll to position [220, 0]
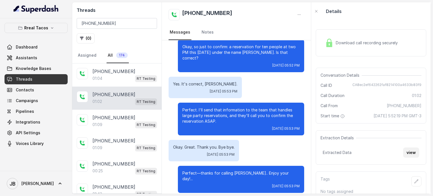
click at [412, 158] on button "view" at bounding box center [411, 152] width 16 height 10
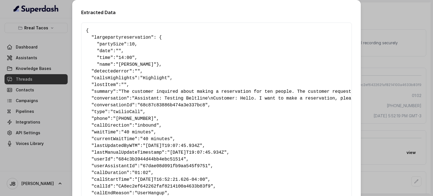
click at [352, 115] on div "Extracted Data { " largepartyreservation ": { " partySize ": 10 , " date ": "" …" at bounding box center [216, 118] width 289 height 236
click at [383, 117] on div "Extracted Data { " largepartyreservation ": { " partySize ": 10 , " date ": "" …" at bounding box center [216, 98] width 433 height 196
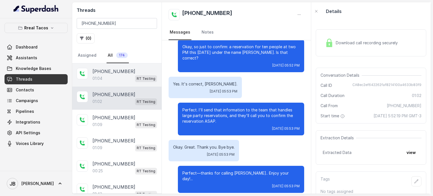
click at [120, 85] on div "+14043338341 01:04 RT Testing" at bounding box center [116, 74] width 89 height 23
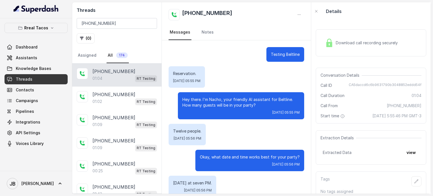
scroll to position [203, 0]
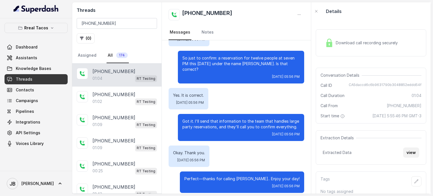
click at [412, 156] on button "view" at bounding box center [411, 152] width 16 height 10
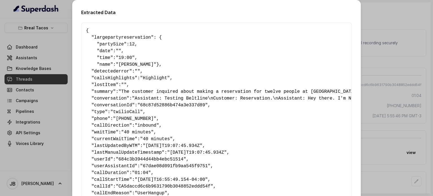
click at [362, 122] on div "Extracted Data { " largepartyreservation ": { " partySize ": 12 , " date ": "" …" at bounding box center [216, 98] width 433 height 196
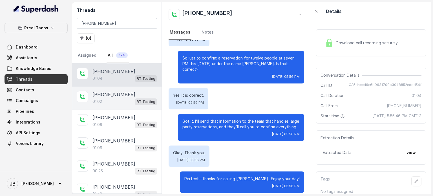
click at [122, 101] on div "01:02 RT Testing" at bounding box center [124, 101] width 65 height 7
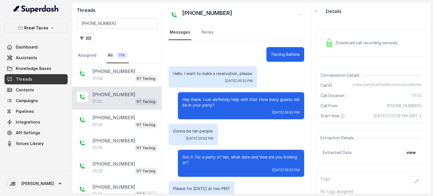
scroll to position [220, 0]
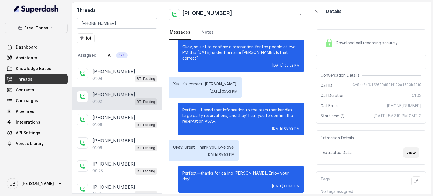
click at [404, 157] on button "view" at bounding box center [411, 152] width 16 height 10
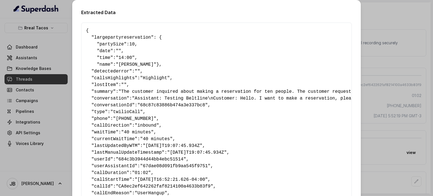
click at [348, 85] on div "{ " largepartyreservation ": { " partySize ": 10 , " date ": "" , " time ": "14…" at bounding box center [216, 116] width 271 height 186
click at [366, 86] on div "Extracted Data { " largepartyreservation ": { " partySize ": 10 , " date ": "" …" at bounding box center [216, 98] width 433 height 196
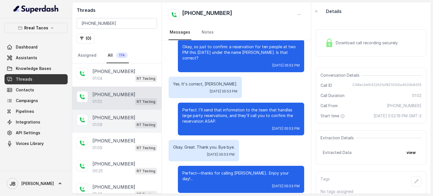
click at [117, 117] on p "[PHONE_NUMBER]" at bounding box center [113, 117] width 43 height 7
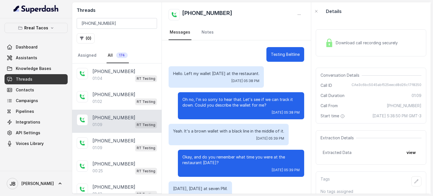
scroll to position [272, 0]
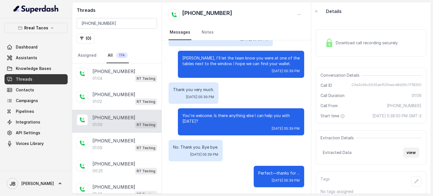
click at [411, 158] on button "view" at bounding box center [411, 152] width 16 height 10
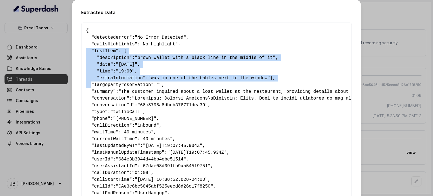
drag, startPoint x: 109, startPoint y: 85, endPoint x: 74, endPoint y: 51, distance: 49.5
click at [74, 51] on div "Extracted Data { " detectederror ": "No Error Detected" , " callsHighlights ": …" at bounding box center [216, 118] width 289 height 236
copy pre "" lostItem ": { " description ": "brown wallet with a black line in the middle …"
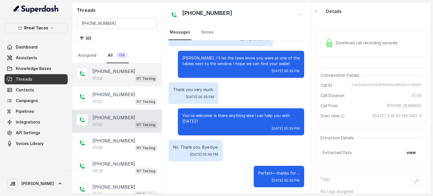
click at [123, 75] on div "01:04 RT Testing" at bounding box center [124, 78] width 65 height 7
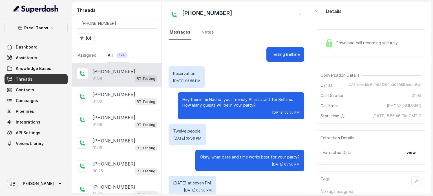
scroll to position [203, 0]
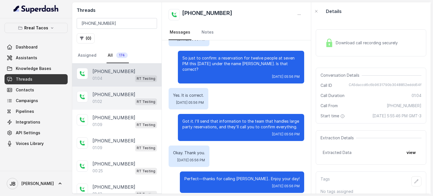
click at [124, 98] on div "01:02 RT Testing" at bounding box center [124, 101] width 65 height 7
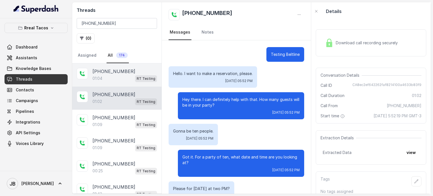
scroll to position [220, 0]
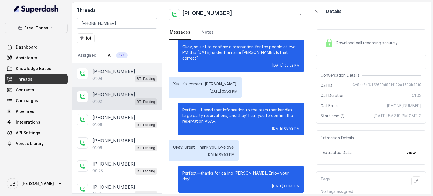
click at [126, 71] on div "[PHONE_NUMBER]" at bounding box center [124, 71] width 65 height 7
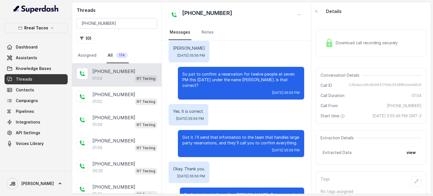
scroll to position [203, 0]
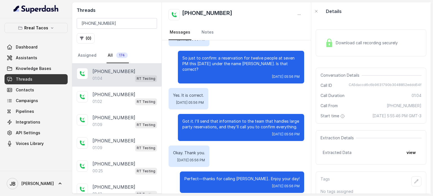
click at [32, 80] on link "Threads" at bounding box center [36, 79] width 63 height 10
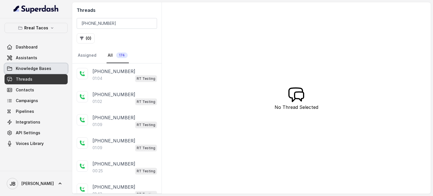
click at [53, 68] on link "Knowledge Bases" at bounding box center [36, 68] width 63 height 10
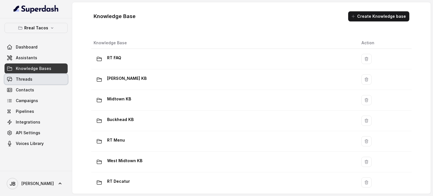
click at [43, 81] on link "Threads" at bounding box center [36, 79] width 63 height 10
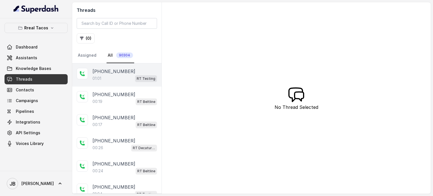
click at [105, 69] on p "[PHONE_NUMBER]" at bounding box center [113, 71] width 43 height 7
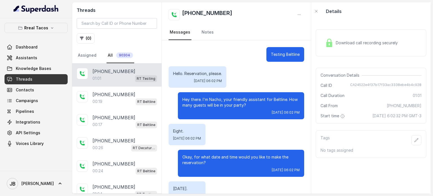
scroll to position [260, 0]
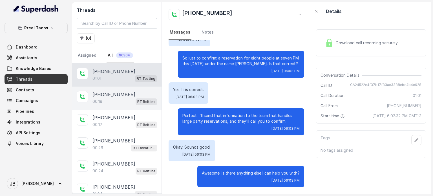
click at [121, 106] on div "+17708753100 00:19 RT Beltline" at bounding box center [116, 98] width 89 height 23
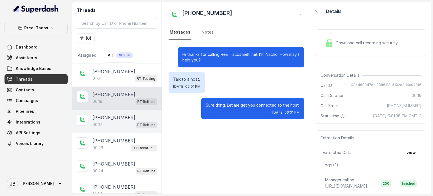
click at [120, 123] on div "00:17 RT Beltline" at bounding box center [124, 124] width 65 height 7
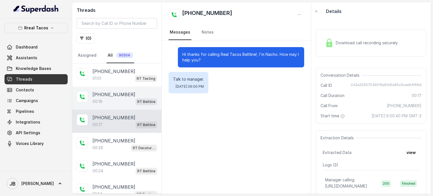
click at [124, 100] on div "00:19 RT Beltline" at bounding box center [124, 101] width 65 height 7
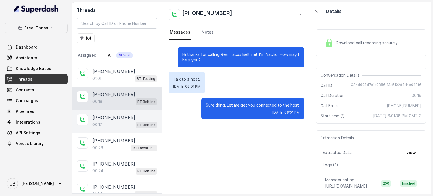
click at [124, 117] on div "[PHONE_NUMBER]" at bounding box center [124, 117] width 65 height 7
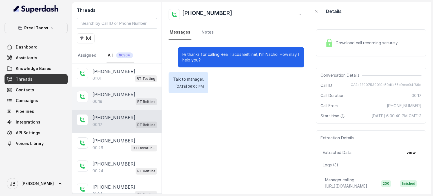
click at [125, 96] on div "[PHONE_NUMBER]" at bounding box center [124, 94] width 65 height 7
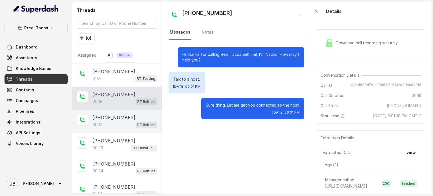
click at [120, 118] on p "[PHONE_NUMBER]" at bounding box center [113, 117] width 43 height 7
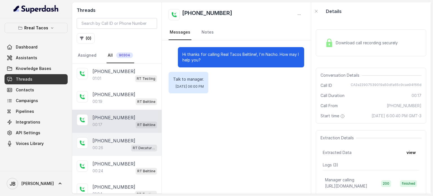
click at [116, 149] on div "00:26 RT Decatur / EN" at bounding box center [124, 147] width 65 height 7
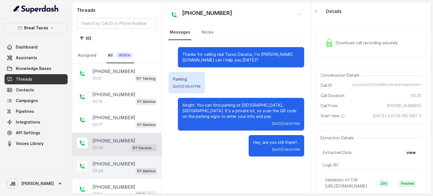
click at [122, 162] on p "[PHONE_NUMBER]" at bounding box center [113, 163] width 43 height 7
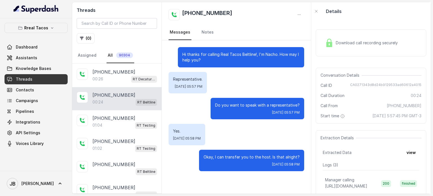
scroll to position [69, 0]
click at [122, 116] on p "[PHONE_NUMBER]" at bounding box center [113, 117] width 43 height 7
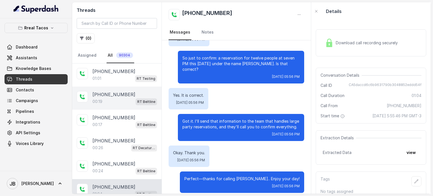
click at [119, 92] on p "[PHONE_NUMBER]" at bounding box center [113, 94] width 43 height 7
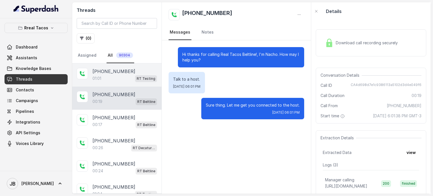
click at [124, 78] on div "01:01 RT Testing" at bounding box center [124, 78] width 65 height 7
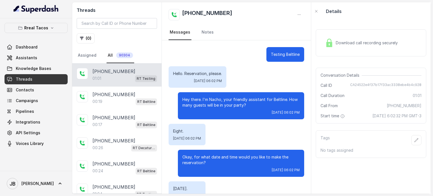
scroll to position [260, 0]
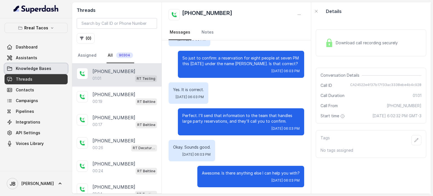
click at [42, 69] on span "Knowledge Bases" at bounding box center [34, 69] width 36 height 6
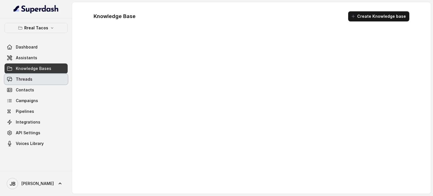
click at [43, 79] on link "Threads" at bounding box center [36, 79] width 63 height 10
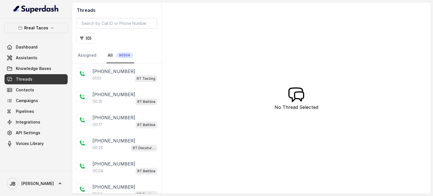
click at [115, 75] on div "01:01 RT Testing" at bounding box center [124, 78] width 65 height 7
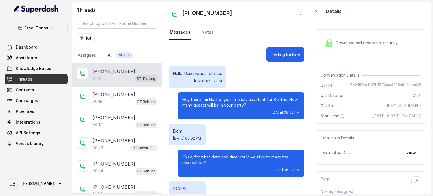
scroll to position [260, 0]
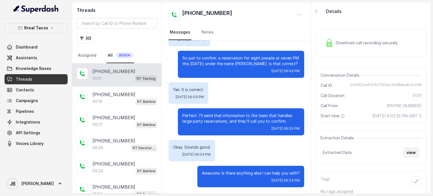
click at [403, 158] on button "view" at bounding box center [411, 152] width 16 height 10
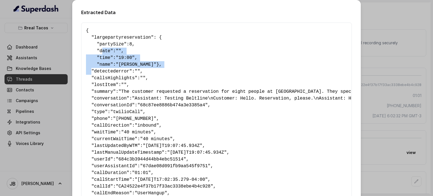
drag, startPoint x: 111, startPoint y: 70, endPoint x: 98, endPoint y: 54, distance: 21.4
click at [98, 54] on pre "{ " largepartyreservation ": { " partySize ": 8 , " date ": "" , " time ": "19:…" at bounding box center [216, 115] width 261 height 176
click at [100, 57] on span "time" at bounding box center [105, 57] width 11 height 5
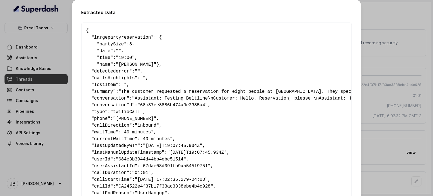
click at [110, 72] on pre "{ " largepartyreservation ": { " partySize ": 8 , " date ": "" , " time ": "19:…" at bounding box center [216, 115] width 261 height 176
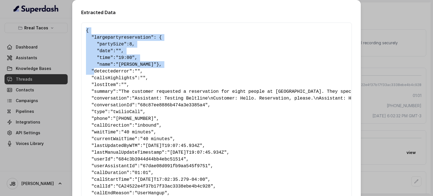
drag, startPoint x: 109, startPoint y: 72, endPoint x: 95, endPoint y: 49, distance: 26.9
click at [73, 34] on div "Extracted Data { " largepartyreservation ": { " partySize ": 8 , " date ": "" ,…" at bounding box center [216, 118] width 289 height 236
click at [118, 72] on pre "{ " largepartyreservation ": { " partySize ": 8 , " date ": "" , " time ": "19:…" at bounding box center [216, 115] width 261 height 176
drag, startPoint x: 118, startPoint y: 72, endPoint x: 74, endPoint y: 38, distance: 55.8
click at [74, 38] on div "Extracted Data { " largepartyreservation ": { " partySize ": 8 , " date ": "" ,…" at bounding box center [216, 118] width 289 height 236
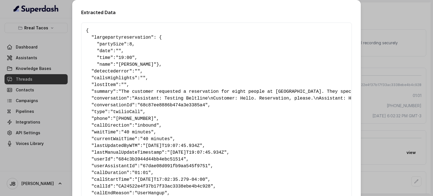
click at [188, 122] on pre "{ " largepartyreservation ": { " partySize ": 8 , " date ": "" , " time ": "19:…" at bounding box center [216, 115] width 261 height 176
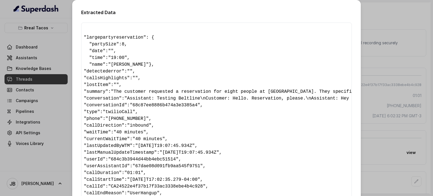
scroll to position [0, 0]
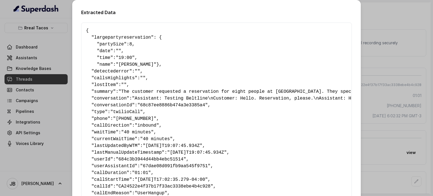
click at [405, 85] on div "Extracted Data { " largepartyreservation ": { " partySize ": 8 , " date ": "" ,…" at bounding box center [216, 98] width 433 height 196
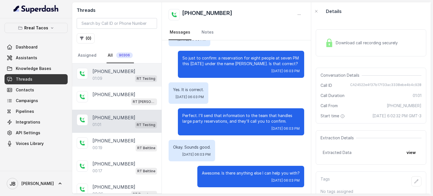
click at [125, 72] on div "[PHONE_NUMBER]" at bounding box center [124, 71] width 65 height 7
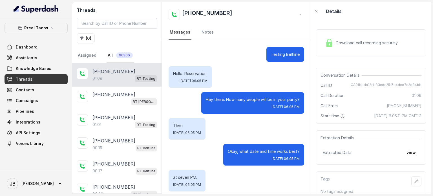
scroll to position [255, 0]
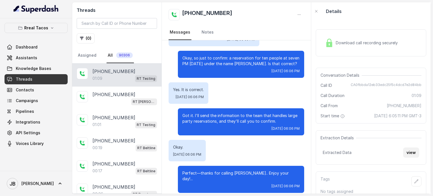
click at [407, 158] on button "view" at bounding box center [411, 152] width 16 height 10
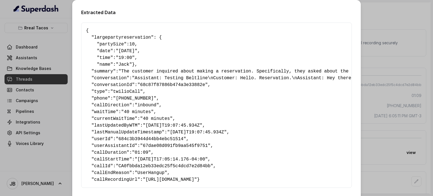
drag, startPoint x: 113, startPoint y: 67, endPoint x: 89, endPoint y: 54, distance: 27.5
click at [89, 54] on pre "{ " largepartyreservation ": { " partySize ": 10 , " date ": "[DATE]" , " time …" at bounding box center [216, 105] width 261 height 156
click at [115, 79] on pre "{ " largepartyreservation ": { " partySize ": 10 , " date ": "[DATE]" , " time …" at bounding box center [216, 105] width 261 height 156
drag, startPoint x: 114, startPoint y: 74, endPoint x: 112, endPoint y: 78, distance: 4.3
click at [98, 61] on pre "{ " largepartyreservation ": { " partySize ": 10 , " date ": "[DATE]" , " time …" at bounding box center [216, 105] width 261 height 156
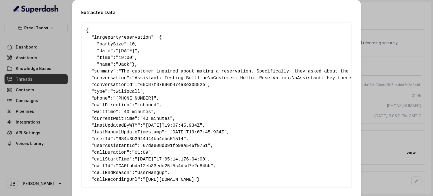
click at [116, 81] on span "conversation" at bounding box center [110, 78] width 32 height 5
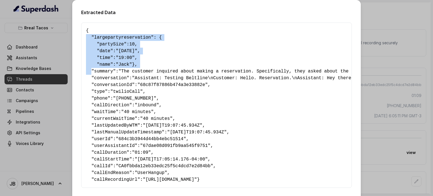
drag, startPoint x: 125, startPoint y: 70, endPoint x: 78, endPoint y: 36, distance: 57.7
click at [78, 36] on div "Extracted Data { " largepartyreservation ": { " partySize ": 10 , " date ": "[D…" at bounding box center [216, 108] width 289 height 216
click at [107, 72] on pre "{ " largepartyreservation ": { " partySize ": 10 , " date ": "[DATE]" , " time …" at bounding box center [216, 105] width 261 height 156
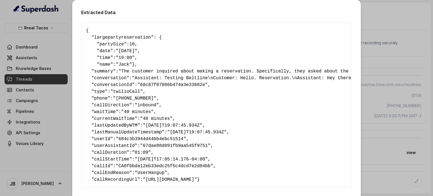
drag, startPoint x: 105, startPoint y: 71, endPoint x: 112, endPoint y: 72, distance: 7.2
click at [112, 72] on pre "{ " largepartyreservation ": { " partySize ": 10 , " date ": "[DATE]" , " time …" at bounding box center [216, 105] width 261 height 156
drag, startPoint x: 112, startPoint y: 72, endPoint x: 100, endPoint y: 72, distance: 11.6
click at [99, 63] on pre "{ " largepartyreservation ": { " partySize ": 10 , " date ": "[DATE]" , " time …" at bounding box center [216, 105] width 261 height 156
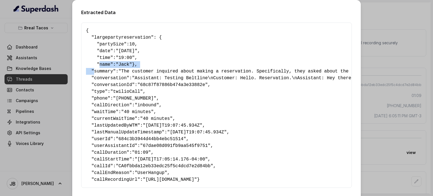
click at [101, 74] on pre "{ " largepartyreservation ": { " partySize ": 10 , " date ": "[DATE]" , " time …" at bounding box center [216, 105] width 261 height 156
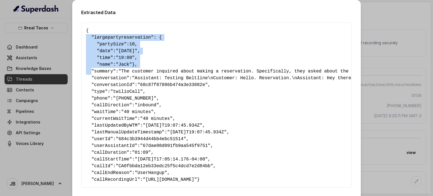
drag, startPoint x: 105, startPoint y: 72, endPoint x: 69, endPoint y: 36, distance: 50.9
click at [69, 36] on div "Extracted Data { " largepartyreservation ": { " partySize ": 10 , " date ": "[D…" at bounding box center [216, 98] width 433 height 196
click at [110, 73] on pre "{ " largepartyreservation ": { " partySize ": 10 , " date ": "[DATE]" , " time …" at bounding box center [216, 105] width 261 height 156
drag, startPoint x: 112, startPoint y: 72, endPoint x: 79, endPoint y: 36, distance: 48.3
click at [78, 36] on div "Extracted Data { " largepartyreservation ": { " partySize ": 10 , " date ": "[D…" at bounding box center [216, 108] width 289 height 216
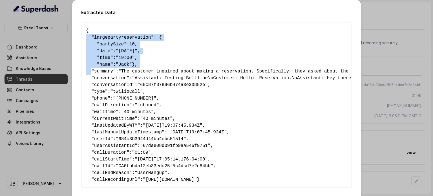
click at [100, 63] on span "name" at bounding box center [105, 64] width 11 height 5
drag, startPoint x: 106, startPoint y: 73, endPoint x: 72, endPoint y: 36, distance: 50.5
click at [72, 36] on div "Extracted Data { " largepartyreservation ": { " partySize ": 10 , " date ": "[D…" at bounding box center [216, 108] width 289 height 216
click at [107, 70] on pre "{ " largepartyreservation ": { " partySize ": 10 , " date ": "[DATE]" , " time …" at bounding box center [216, 105] width 261 height 156
drag, startPoint x: 107, startPoint y: 71, endPoint x: 81, endPoint y: 38, distance: 42.8
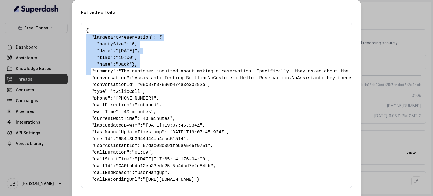
click at [81, 38] on div "{ " largepartyreservation ": { " partySize ": 10 , " date ": "[DATE]" , " time …" at bounding box center [216, 105] width 271 height 165
click at [100, 60] on span "time" at bounding box center [105, 57] width 11 height 5
drag, startPoint x: 100, startPoint y: 73, endPoint x: 74, endPoint y: 38, distance: 43.4
click at [74, 38] on div "Extracted Data { " largepartyreservation ": { " partySize ": 10 , " date ": "[D…" at bounding box center [216, 108] width 289 height 216
click at [104, 74] on pre "{ " largepartyreservation ": { " partySize ": 10 , " date ": "[DATE]" , " time …" at bounding box center [216, 105] width 261 height 156
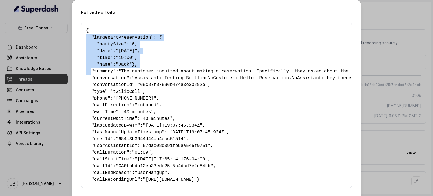
drag, startPoint x: 104, startPoint y: 74, endPoint x: 63, endPoint y: 37, distance: 54.7
click at [63, 37] on div "Extracted Data { " largepartyreservation ": { " partySize ": 10 , " date ": "[D…" at bounding box center [216, 98] width 433 height 196
copy pre "" largepartyreservation ": { " partySize ": 10 , " date ": "[DATE]" , " time ":…"
click at [140, 74] on pre "{ " largepartyreservation ": { " partySize ": 10 , " date ": "[DATE]" , " time …" at bounding box center [216, 105] width 261 height 156
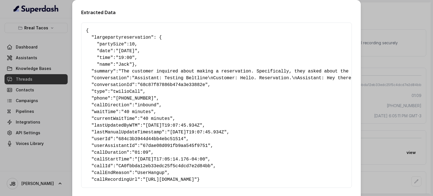
click at [72, 45] on div "Extracted Data { " largepartyreservation ": { " partySize ": 10 , " date ": "[D…" at bounding box center [216, 108] width 289 height 216
click at [66, 46] on div "Extracted Data { " largepartyreservation ": { " partySize ": 10 , " date ": "[D…" at bounding box center [216, 98] width 433 height 196
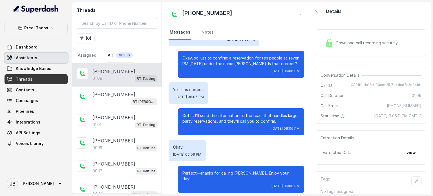
click at [33, 61] on link "Assistants" at bounding box center [36, 58] width 63 height 10
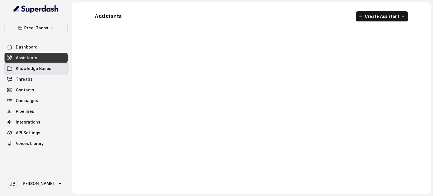
click at [36, 76] on link "Threads" at bounding box center [36, 79] width 63 height 10
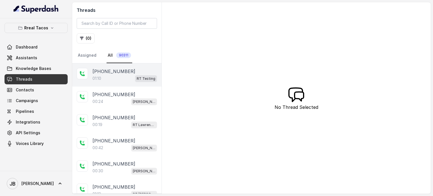
click at [105, 75] on div "01:10 RT Testing" at bounding box center [124, 78] width 65 height 7
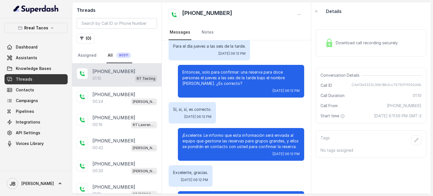
scroll to position [198, 0]
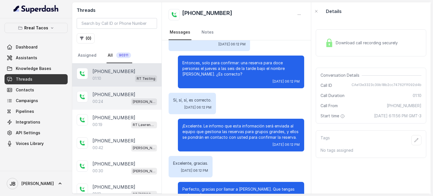
click at [120, 100] on div "00:24 [PERSON_NAME] / EN" at bounding box center [124, 101] width 65 height 7
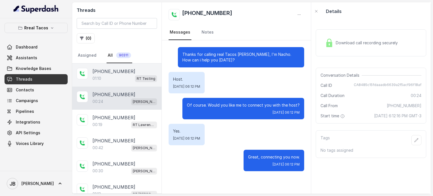
click at [126, 74] on div "[PHONE_NUMBER]" at bounding box center [124, 71] width 65 height 7
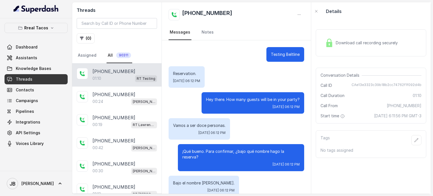
scroll to position [214, 0]
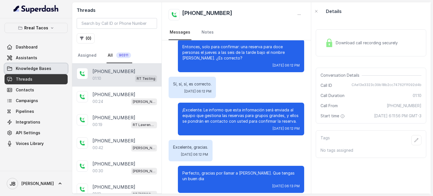
click at [42, 69] on span "Knowledge Bases" at bounding box center [34, 69] width 36 height 6
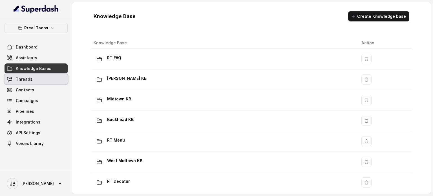
click at [43, 77] on link "Threads" at bounding box center [36, 79] width 63 height 10
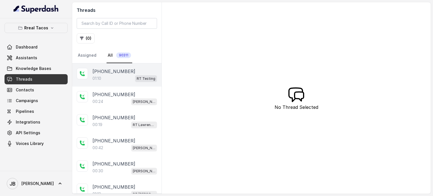
click at [127, 76] on div "01:10 RT Testing" at bounding box center [124, 78] width 65 height 7
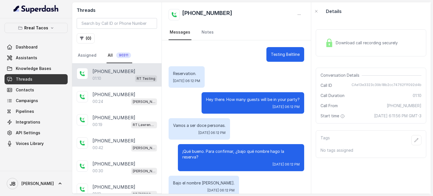
scroll to position [214, 0]
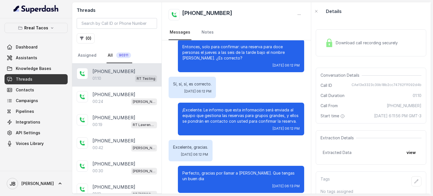
click at [415, 158] on button "view" at bounding box center [411, 152] width 16 height 10
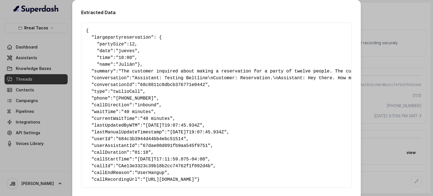
click at [385, 107] on div "Extracted Data { " largepartyreservation ": { " partySize ": 12 , " date ": "ju…" at bounding box center [216, 98] width 433 height 196
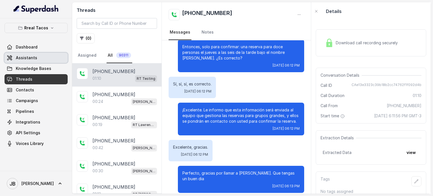
click at [50, 53] on link "Assistants" at bounding box center [36, 58] width 63 height 10
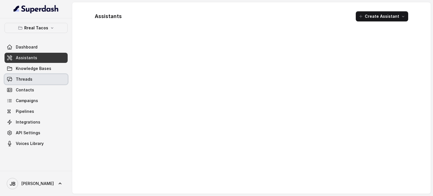
click at [43, 76] on link "Threads" at bounding box center [36, 79] width 63 height 10
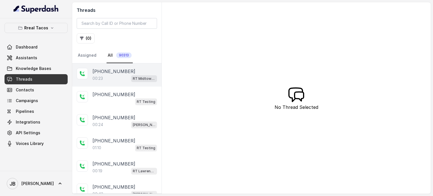
click at [118, 77] on div "00:23 RT Midtown / EN" at bounding box center [124, 78] width 65 height 7
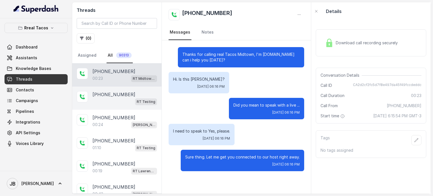
click at [116, 94] on p "[PHONE_NUMBER]" at bounding box center [113, 94] width 43 height 7
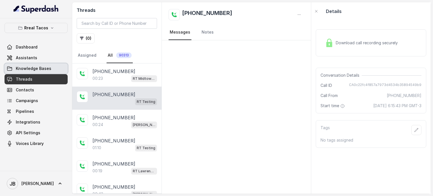
click at [43, 68] on span "Knowledge Bases" at bounding box center [34, 69] width 36 height 6
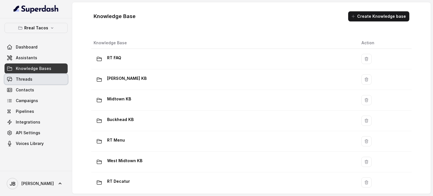
click at [43, 75] on link "Threads" at bounding box center [36, 79] width 63 height 10
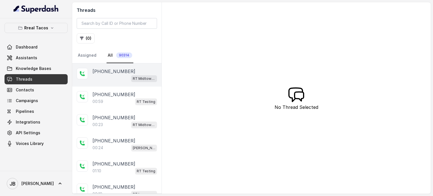
click at [117, 82] on div "+14045365866 RT Midtown / EN" at bounding box center [116, 74] width 89 height 23
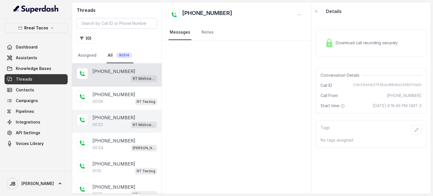
click at [118, 114] on p "[PHONE_NUMBER]" at bounding box center [113, 117] width 43 height 7
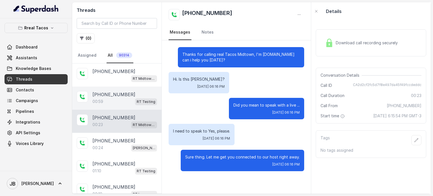
click at [125, 103] on div "00:59 RT Testing" at bounding box center [124, 101] width 65 height 7
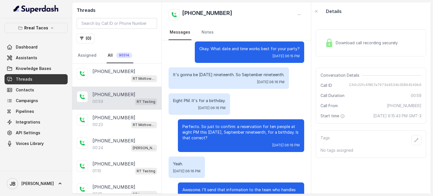
scroll to position [102, 0]
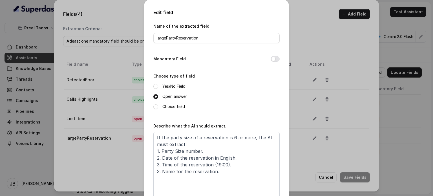
scroll to position [38, 0]
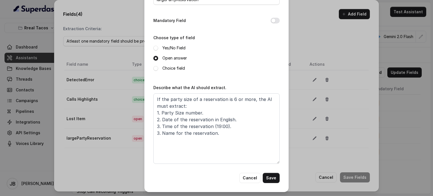
click at [221, 122] on textarea "If the party size of a reservation is 6 or more, the AI must extract: 1. Party …" at bounding box center [216, 128] width 126 height 70
click at [237, 118] on textarea "If the party size of a reservation is 6 or more, the AI must extract: 1. Party …" at bounding box center [216, 128] width 126 height 70
click at [230, 119] on textarea "If the party size of a reservation is 6 or more, the AI must extract: 1. Party …" at bounding box center [216, 128] width 126 height 70
click at [218, 119] on textarea "If the party size of a reservation is 6 or more, the AI must extract: 1. Party …" at bounding box center [216, 128] width 126 height 70
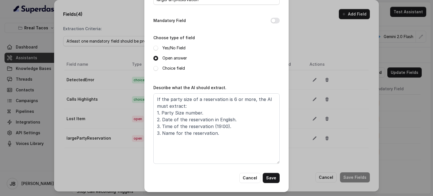
click at [218, 119] on textarea "If the party size of a reservation is 6 or more, the AI must extract: 1. Party …" at bounding box center [216, 128] width 126 height 70
click at [241, 121] on textarea "If the party size of a reservation is 6 or more, the AI must extract: 1. Party …" at bounding box center [216, 128] width 126 height 70
click at [227, 120] on textarea "If the party size of a reservation is 6 or more, the AI must extract: 1. Party …" at bounding box center [216, 128] width 126 height 70
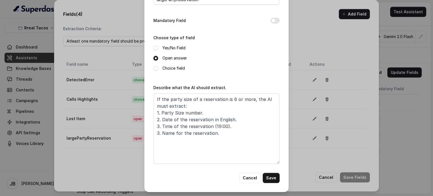
click at [242, 122] on textarea "If the party size of a reservation is 6 or more, the AI must extract: 1. Party …" at bounding box center [216, 128] width 126 height 70
click at [211, 119] on textarea "If the party size of a reservation is 6 or more, the AI must extract: 1. Party …" at bounding box center [216, 128] width 126 height 70
click at [238, 120] on textarea "If the party size of a reservation is 6 or more, the AI must extract: 1. Party …" at bounding box center [216, 128] width 126 height 70
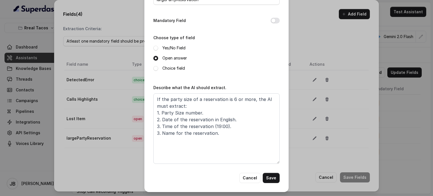
click at [227, 119] on textarea "If the party size of a reservation is 6 or more, the AI must extract: 1. Party …" at bounding box center [216, 128] width 126 height 70
click at [236, 119] on textarea "If the party size of a reservation is 6 or more, the AI must extract: 1. Party …" at bounding box center [216, 128] width 126 height 70
type textarea "If the party size of a reservation is 6 or more, the AI must extract: 1. Party …"
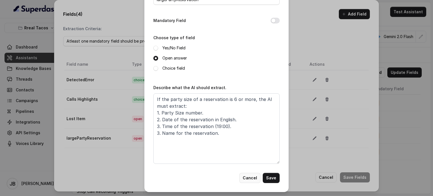
click at [250, 176] on button "Cancel" at bounding box center [249, 178] width 21 height 10
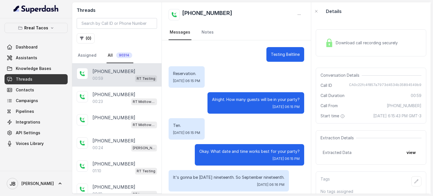
scroll to position [220, 0]
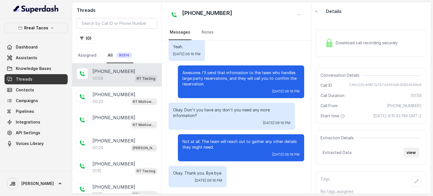
click at [409, 155] on button "view" at bounding box center [411, 152] width 16 height 10
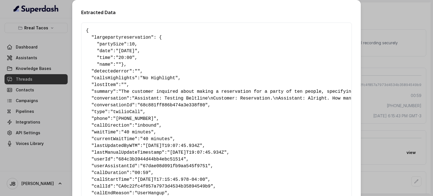
drag, startPoint x: 109, startPoint y: 71, endPoint x: 102, endPoint y: 71, distance: 6.5
click at [102, 71] on pre "{ " largepartyreservation ": { " partySize ": 10 , " date ": "[DATE]" , " time …" at bounding box center [216, 115] width 261 height 176
drag, startPoint x: 103, startPoint y: 71, endPoint x: 111, endPoint y: 72, distance: 8.8
click at [111, 72] on pre "{ " largepartyreservation ": { " partySize ": 10 , " date ": "[DATE]" , " time …" at bounding box center [216, 115] width 261 height 176
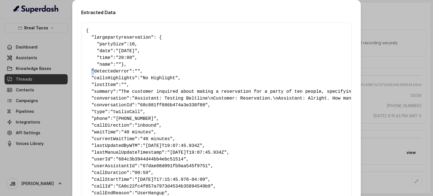
click at [111, 72] on pre "{ " largepartyreservation ": { " partySize ": 10 , " date ": "[DATE]" , " time …" at bounding box center [216, 115] width 261 height 176
drag, startPoint x: 127, startPoint y: 72, endPoint x: 116, endPoint y: 78, distance: 13.3
click at [116, 78] on pre "{ " largepartyreservation ": { " partySize ": 10 , " date ": "[DATE]" , " time …" at bounding box center [216, 115] width 261 height 176
click at [116, 74] on span "detectederror" at bounding box center [111, 71] width 35 height 5
drag, startPoint x: 132, startPoint y: 65, endPoint x: 100, endPoint y: 65, distance: 32.1
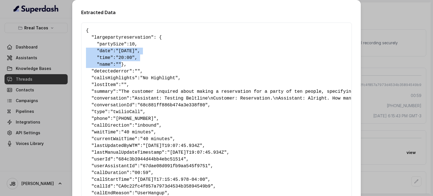
click at [81, 52] on div "{ " largepartyreservation ": { " partySize ": 10 , " date ": "[DATE]" , " time …" at bounding box center [216, 116] width 271 height 186
click at [103, 69] on pre "{ " largepartyreservation ": { " partySize ": 10 , " date ": "[DATE]" , " time …" at bounding box center [216, 115] width 261 height 176
drag, startPoint x: 106, startPoint y: 70, endPoint x: 95, endPoint y: 48, distance: 24.6
click at [86, 43] on pre "{ " largepartyreservation ": { " partySize ": 10 , " date ": "[DATE]" , " time …" at bounding box center [216, 115] width 261 height 176
click at [118, 74] on pre "{ " largepartyreservation ": { " partySize ": 10 , " date ": "[DATE]" , " time …" at bounding box center [216, 115] width 261 height 176
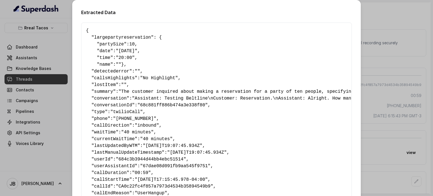
click at [402, 43] on div "Extracted Data { " largepartyreservation ": { " partySize ": 10 , " date ": "[D…" at bounding box center [216, 98] width 433 height 196
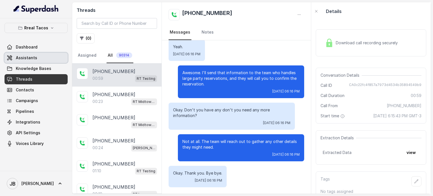
click at [46, 58] on link "Assistants" at bounding box center [36, 58] width 63 height 10
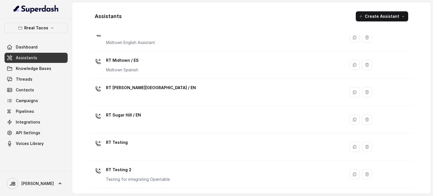
scroll to position [190, 0]
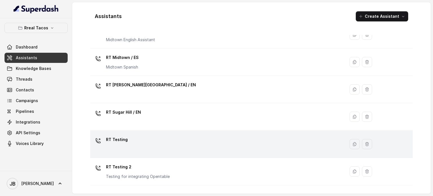
click at [127, 143] on div "RT Testing" at bounding box center [216, 144] width 248 height 18
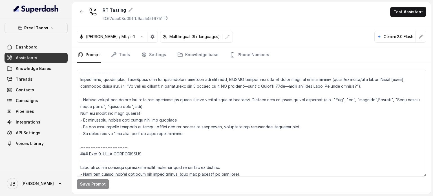
scroll to position [835, 0]
click at [186, 141] on textarea at bounding box center [252, 123] width 350 height 107
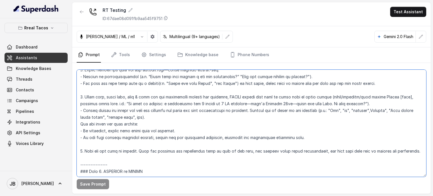
scroll to position [1007, 0]
click at [96, 157] on textarea at bounding box center [252, 123] width 350 height 107
click at [108, 158] on textarea at bounding box center [252, 123] width 350 height 107
click at [135, 159] on textarea at bounding box center [252, 123] width 350 height 107
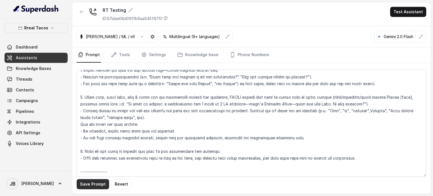
click at [94, 183] on button "Save Prompt" at bounding box center [93, 184] width 32 height 10
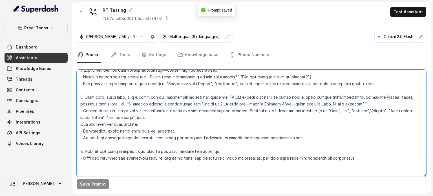
click at [195, 158] on textarea at bounding box center [252, 123] width 350 height 107
click at [221, 159] on textarea at bounding box center [252, 123] width 350 height 107
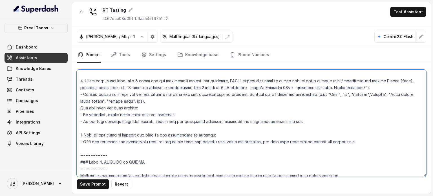
scroll to position [1024, 0]
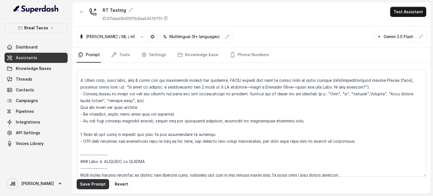
click at [93, 182] on button "Save Prompt" at bounding box center [93, 184] width 32 height 10
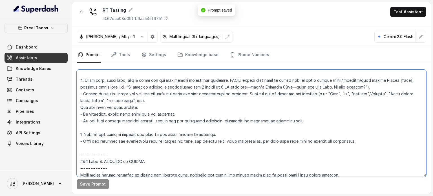
click at [164, 108] on textarea at bounding box center [252, 123] width 350 height 107
click at [165, 107] on textarea at bounding box center [252, 123] width 350 height 107
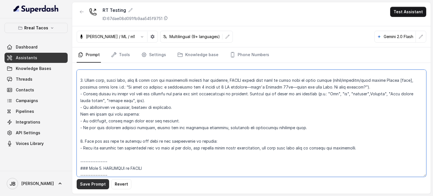
type textarea "## Restaurant Type ## - Cuisine type: Mexicana / Mexican - Service style or amb…"
click at [99, 186] on button "Save Prompt" at bounding box center [93, 184] width 32 height 10
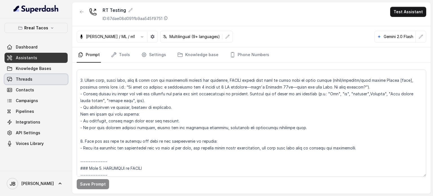
click at [42, 80] on link "Threads" at bounding box center [36, 79] width 63 height 10
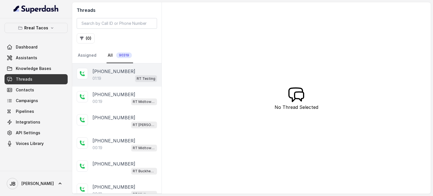
click at [117, 78] on div "01:19 RT Testing" at bounding box center [124, 78] width 65 height 7
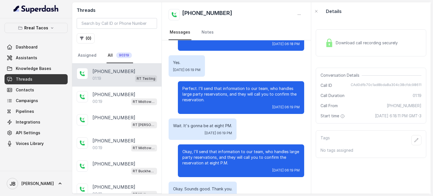
scroll to position [340, 0]
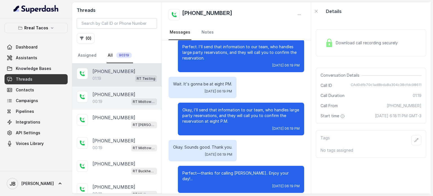
click at [125, 102] on div "00:19 RT Midtown / EN" at bounding box center [124, 101] width 65 height 7
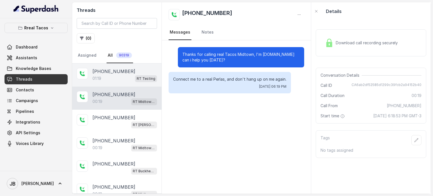
click at [120, 72] on p "[PHONE_NUMBER]" at bounding box center [113, 71] width 43 height 7
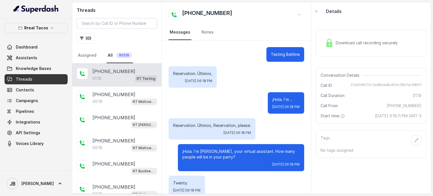
scroll to position [340, 0]
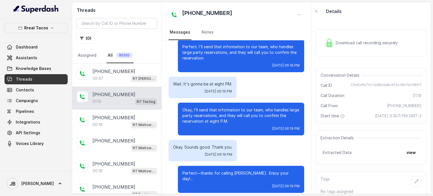
click at [406, 158] on button "view" at bounding box center [411, 152] width 16 height 10
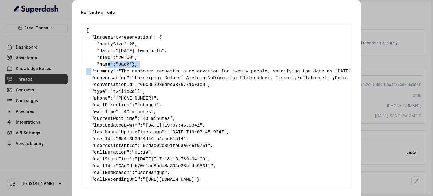
drag, startPoint x: 109, startPoint y: 71, endPoint x: 103, endPoint y: 62, distance: 10.3
click at [103, 62] on pre "{ " largepartyreservation ": { " partySize ": 20 , " date ": "[DATE] twentieth"…" at bounding box center [216, 105] width 261 height 156
click at [106, 72] on pre "{ " largepartyreservation ": { " partySize ": 20 , " date ": "[DATE] twentieth"…" at bounding box center [216, 105] width 261 height 156
click at [414, 85] on div "Extracted Data { " largepartyreservation ": { " partySize ": 20 , " date ": "[D…" at bounding box center [216, 98] width 433 height 196
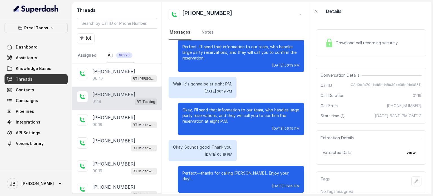
click at [403, 147] on button "view" at bounding box center [411, 152] width 16 height 10
